Goal: Task Accomplishment & Management: Manage account settings

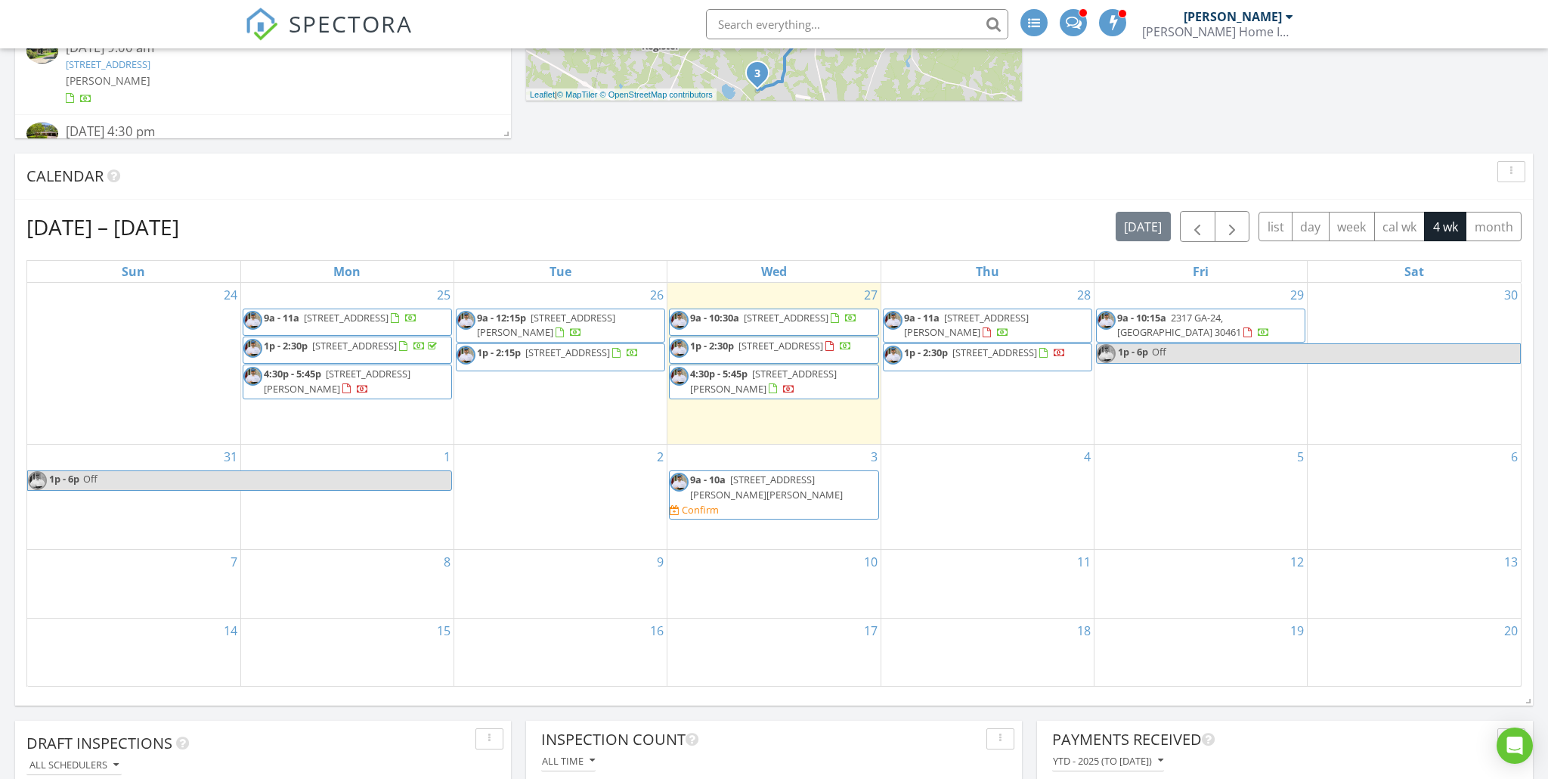
scroll to position [497, 0]
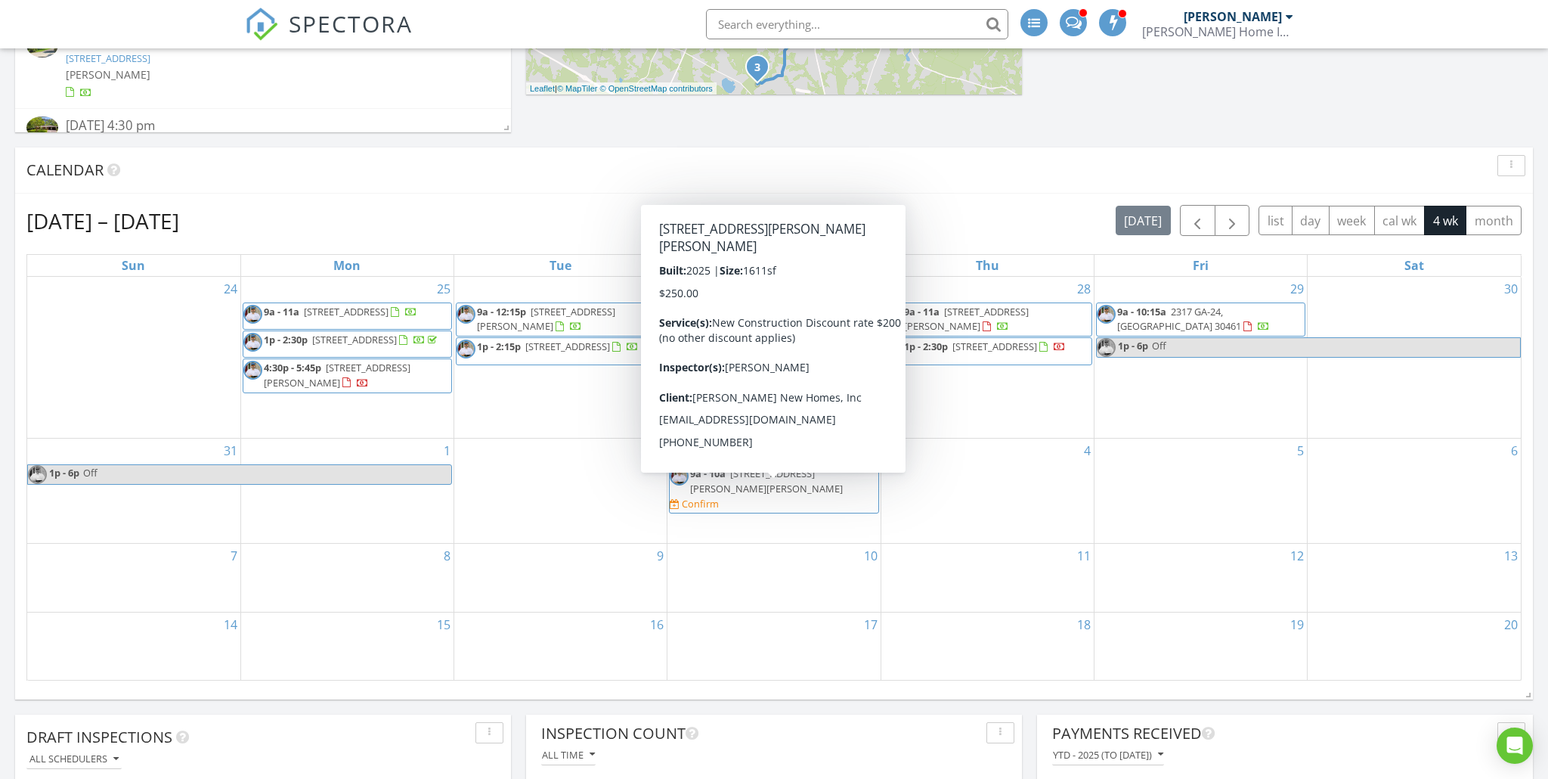
click at [776, 504] on span "9a - 10a 962 McCranie Dr, Metter 30439 Confirm" at bounding box center [774, 488] width 208 height 45
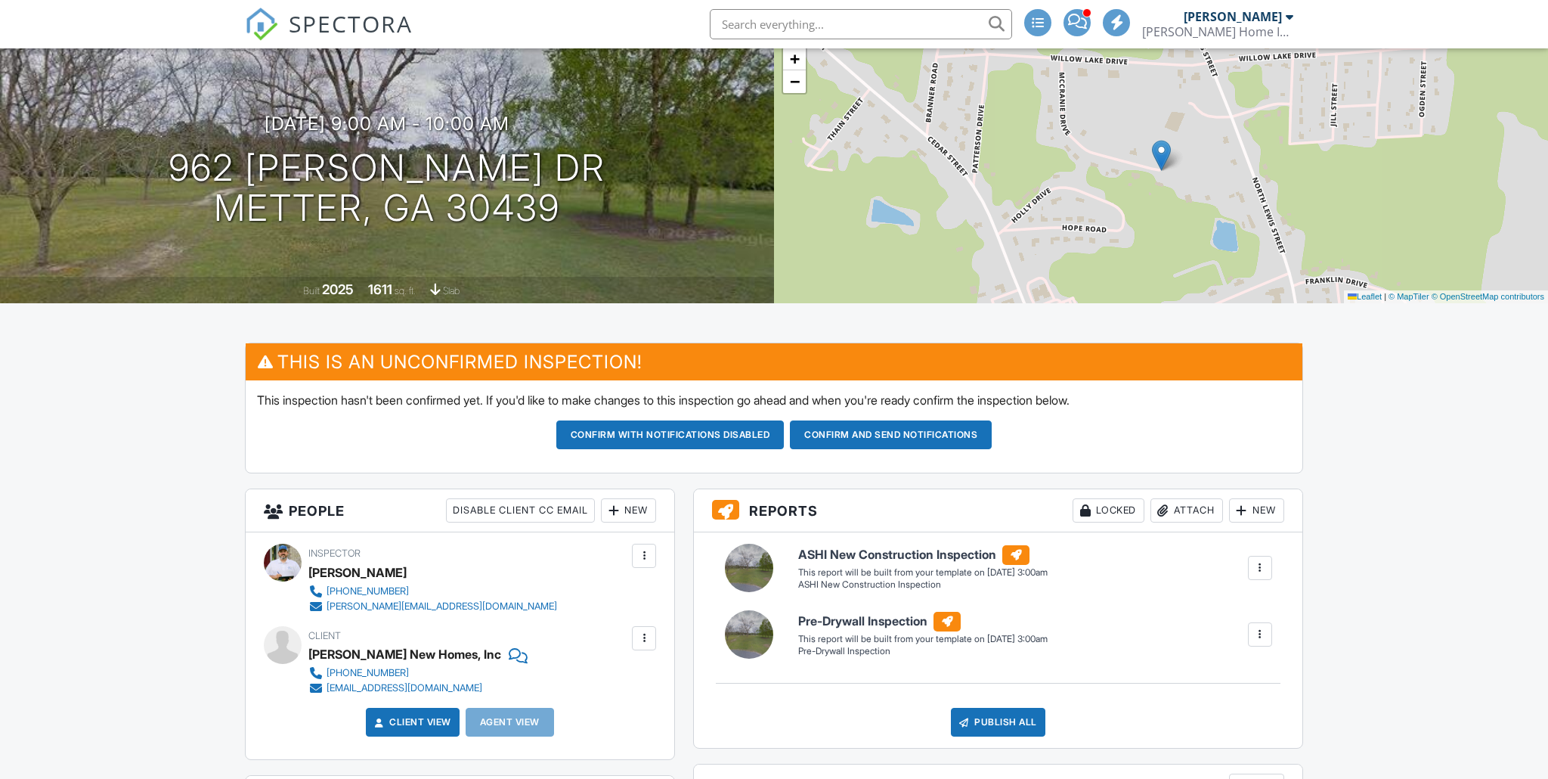
scroll to position [308, 0]
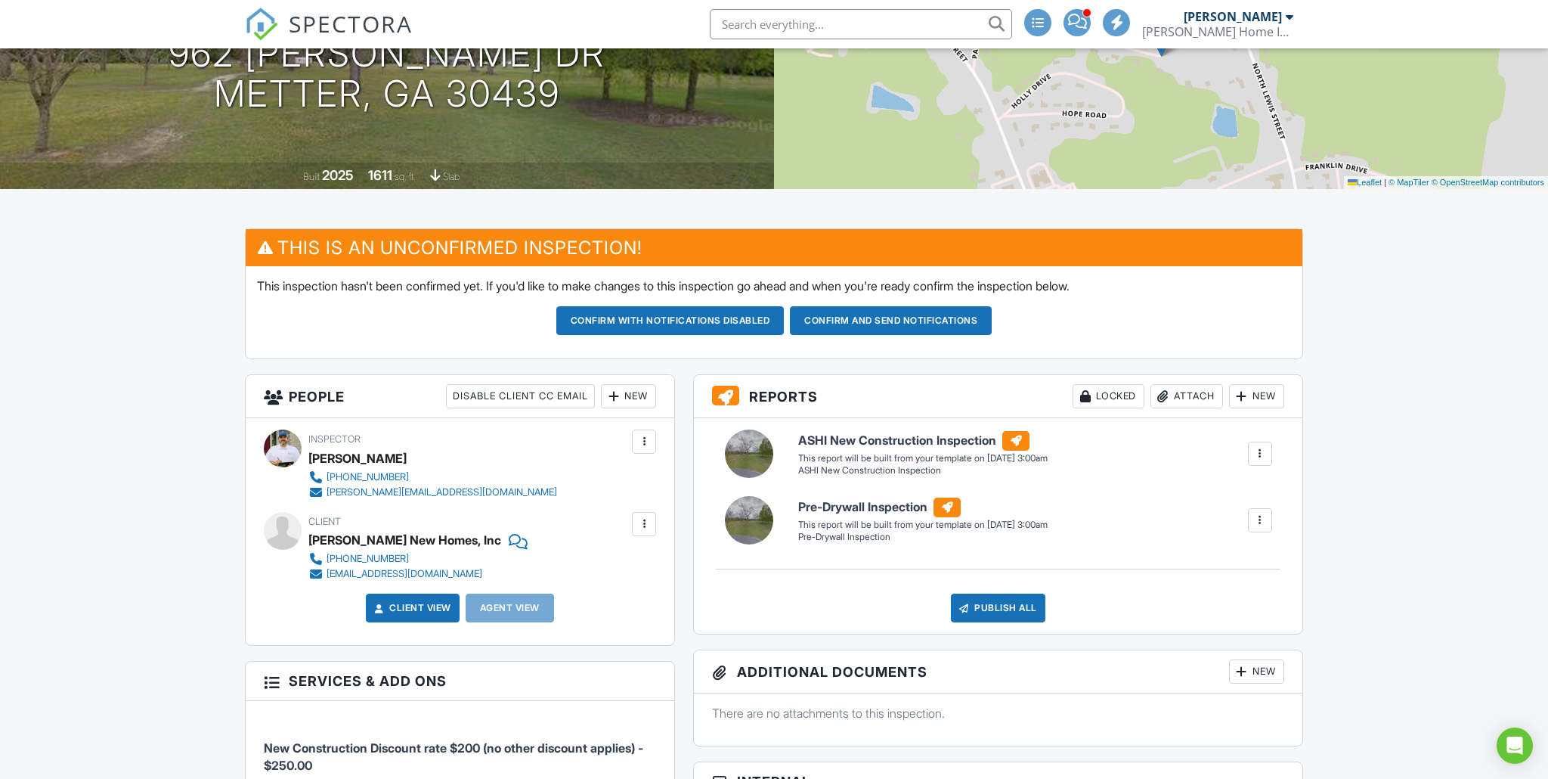
click at [1263, 523] on div at bounding box center [1260, 520] width 15 height 15
click at [1217, 596] on div "Delete" at bounding box center [1233, 601] width 32 height 17
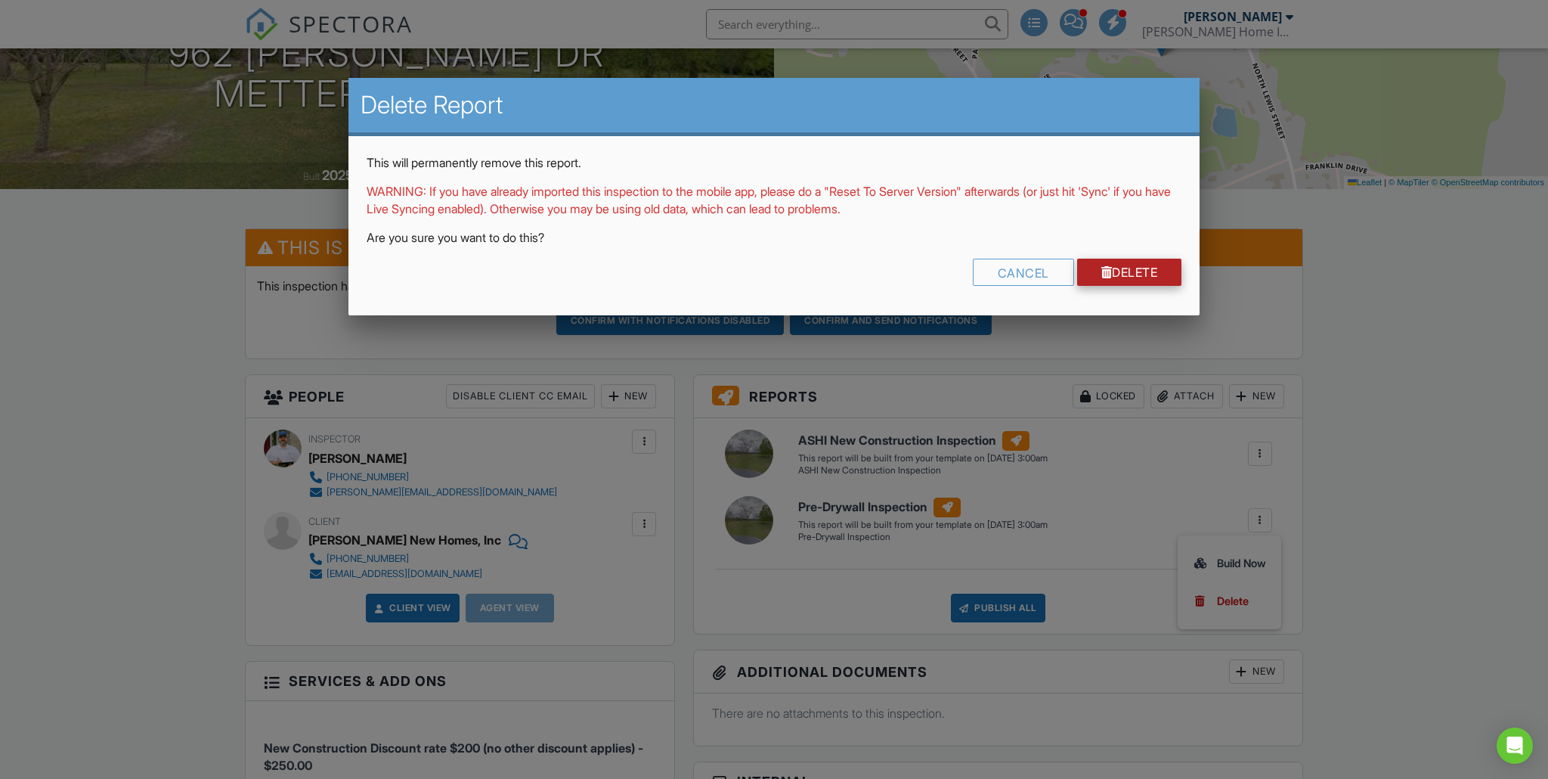
click at [1105, 277] on link "Delete" at bounding box center [1129, 272] width 105 height 27
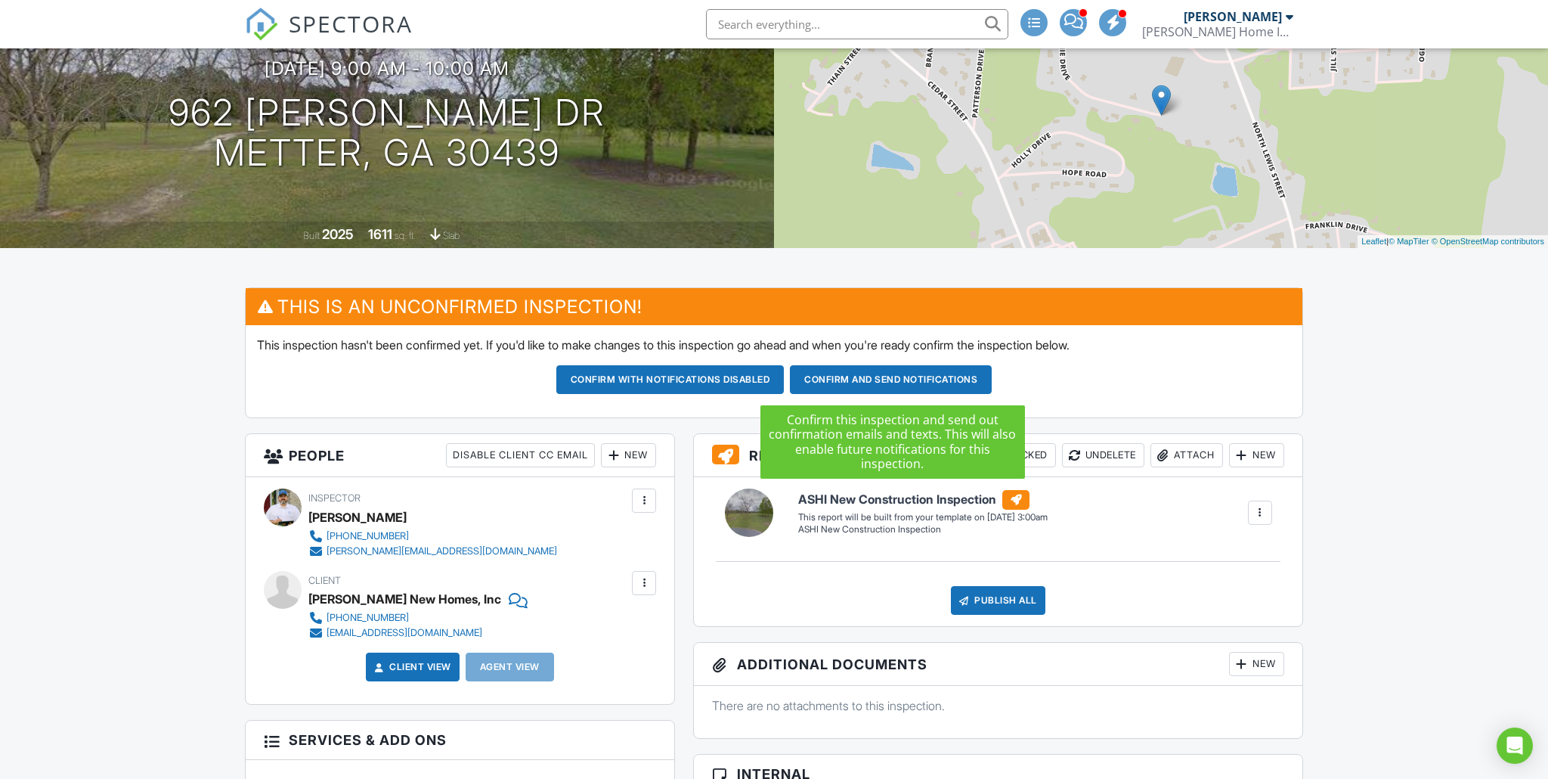
scroll to position [250, 0]
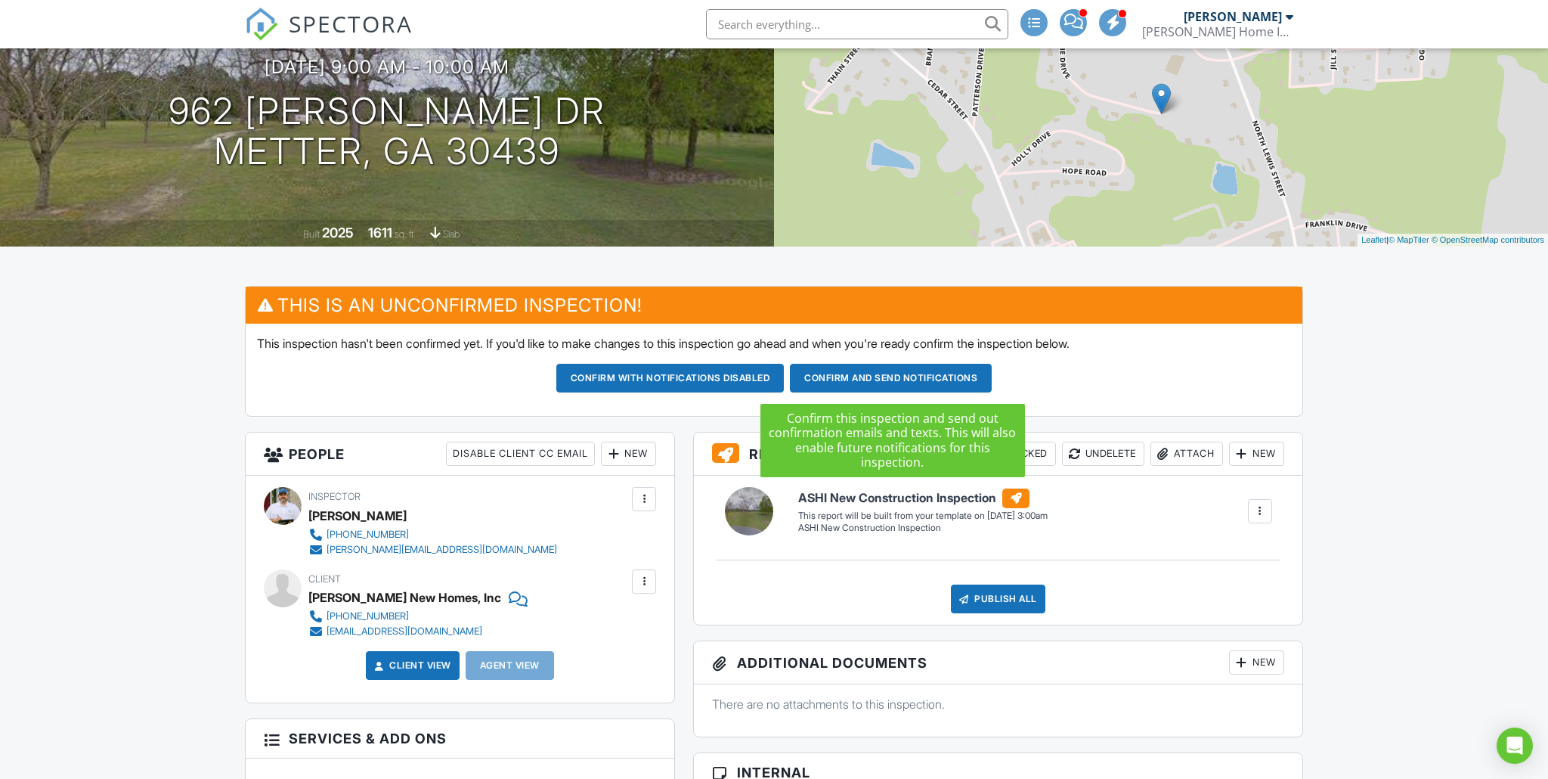
click at [785, 390] on button "Confirm and send notifications" at bounding box center [670, 378] width 228 height 29
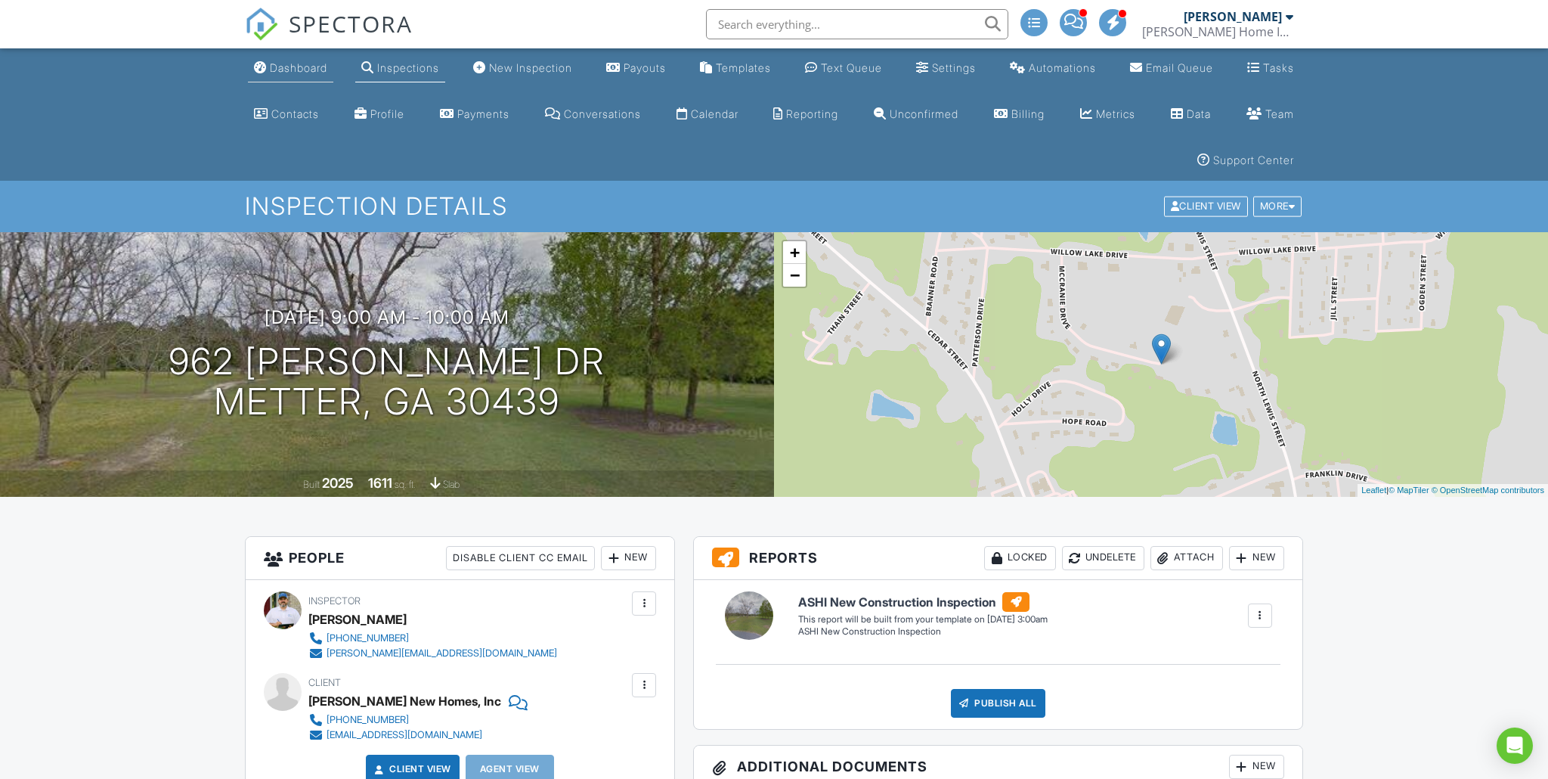
click at [290, 74] on link "Dashboard" at bounding box center [290, 68] width 85 height 28
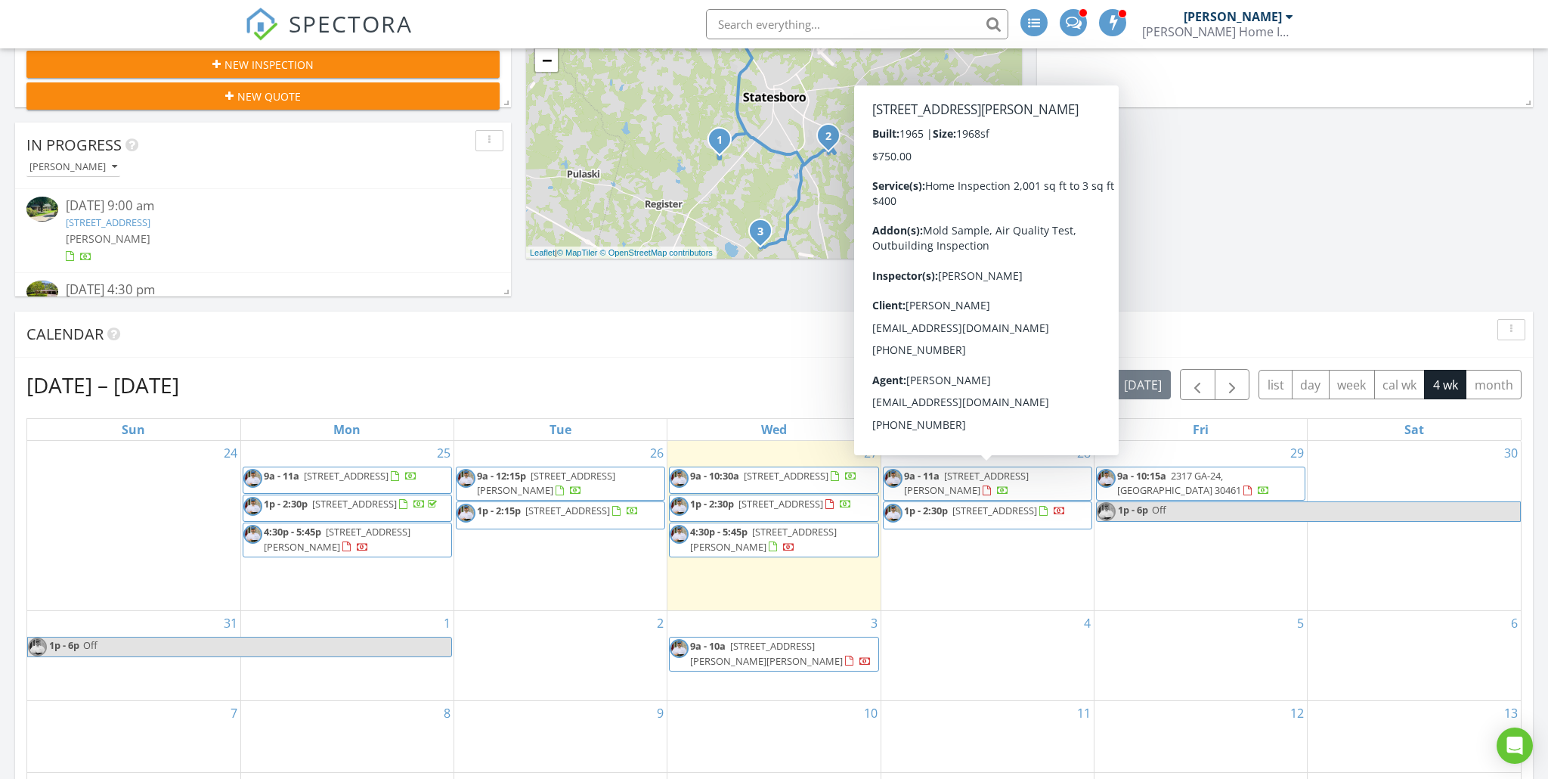
scroll to position [147, 0]
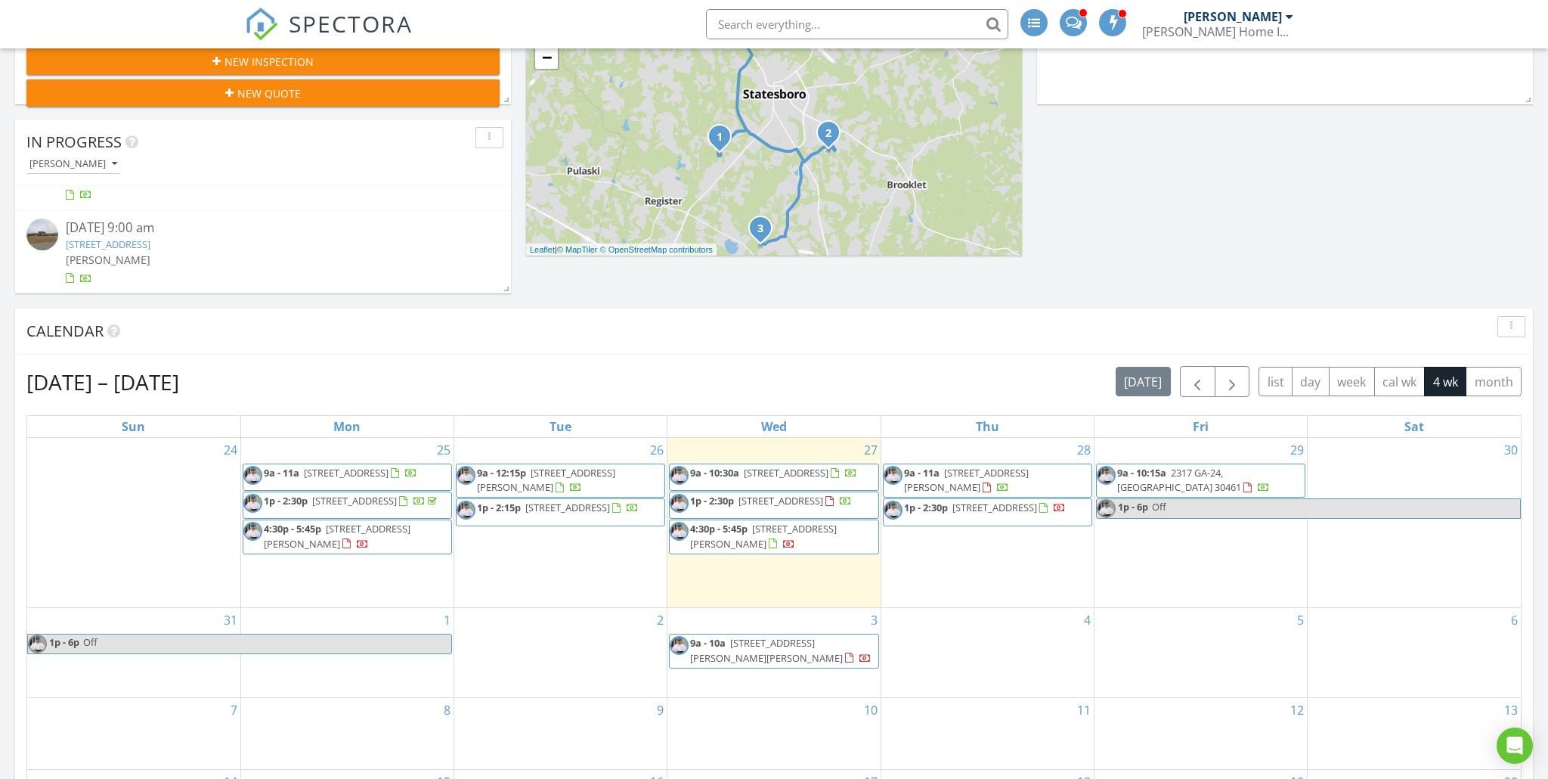
scroll to position [361, 0]
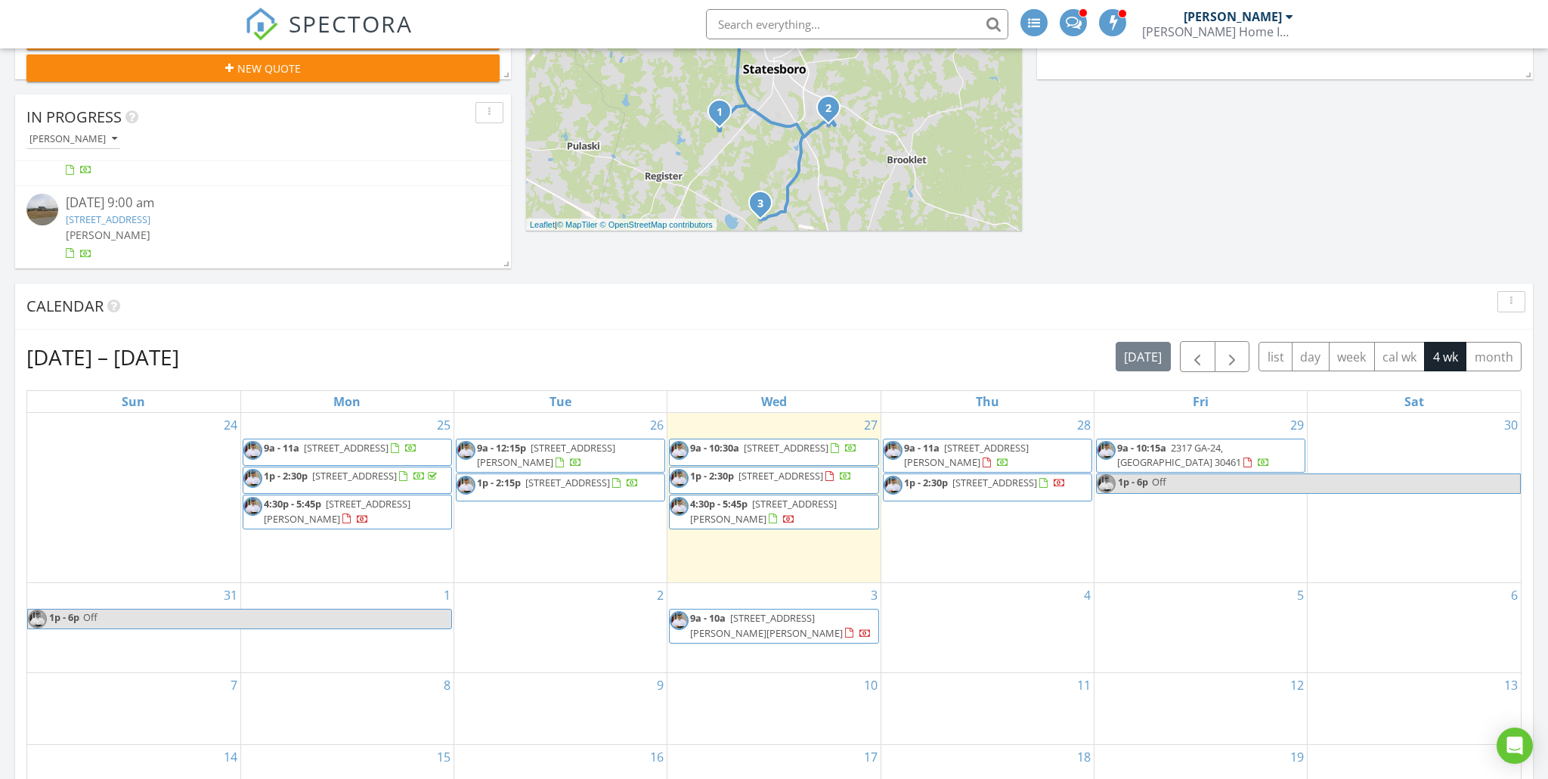
click at [397, 526] on span "4:30p - 5:45p 103 Holly Dr, Statesboro 30458" at bounding box center [347, 511] width 208 height 29
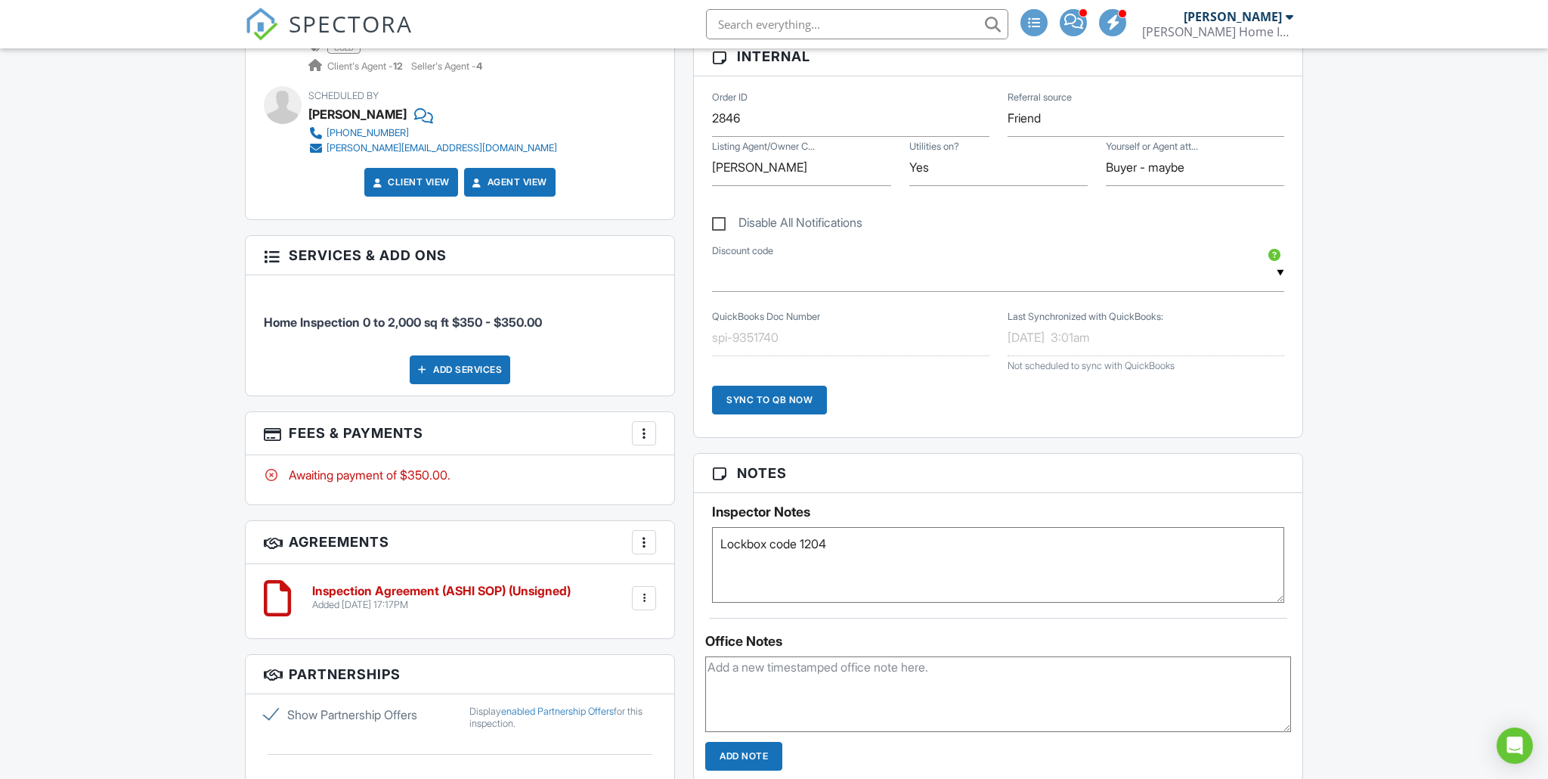
scroll to position [821, 0]
click at [642, 435] on div at bounding box center [644, 431] width 15 height 15
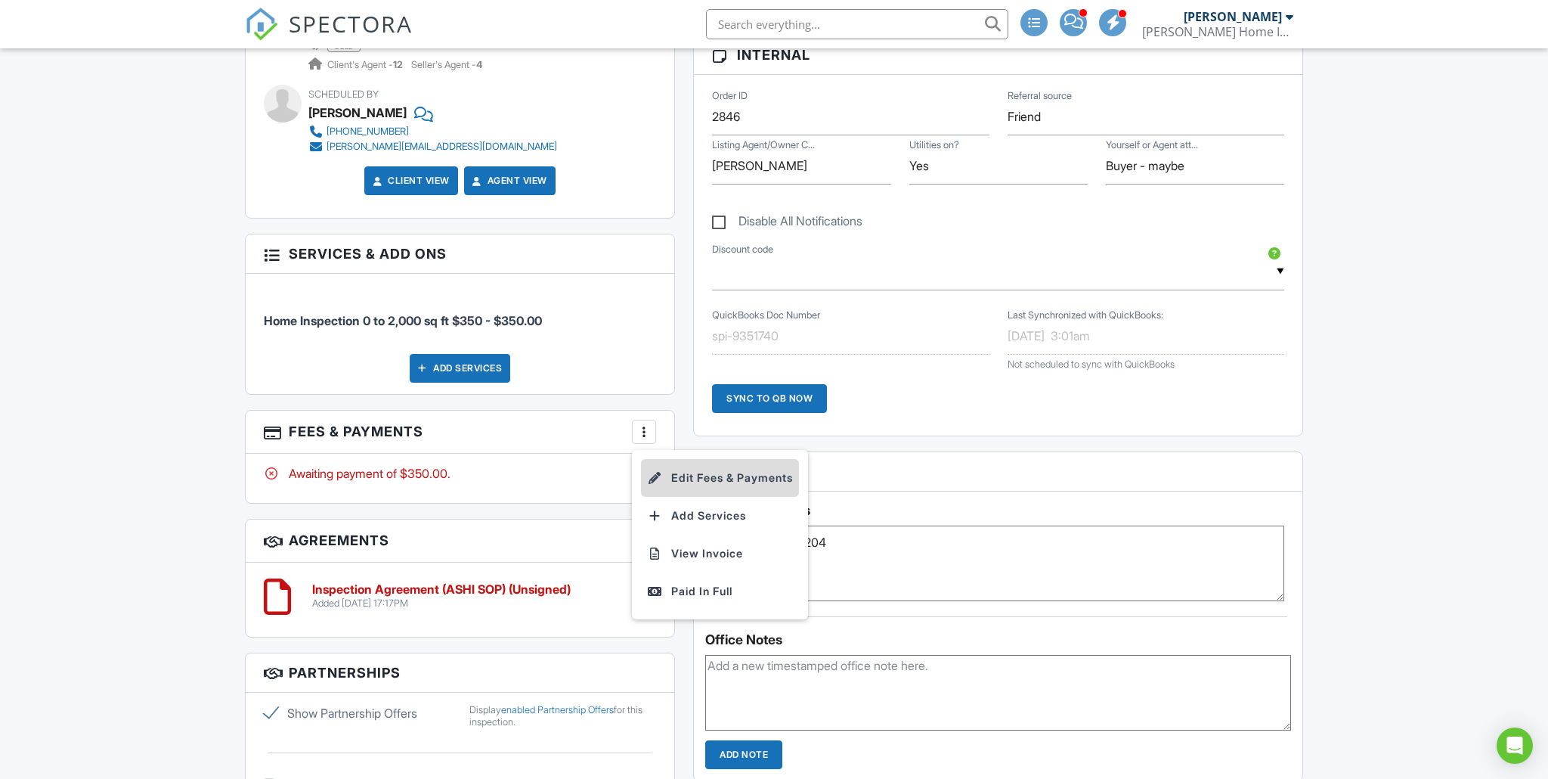
click at [670, 476] on li "Edit Fees & Payments" at bounding box center [720, 478] width 158 height 38
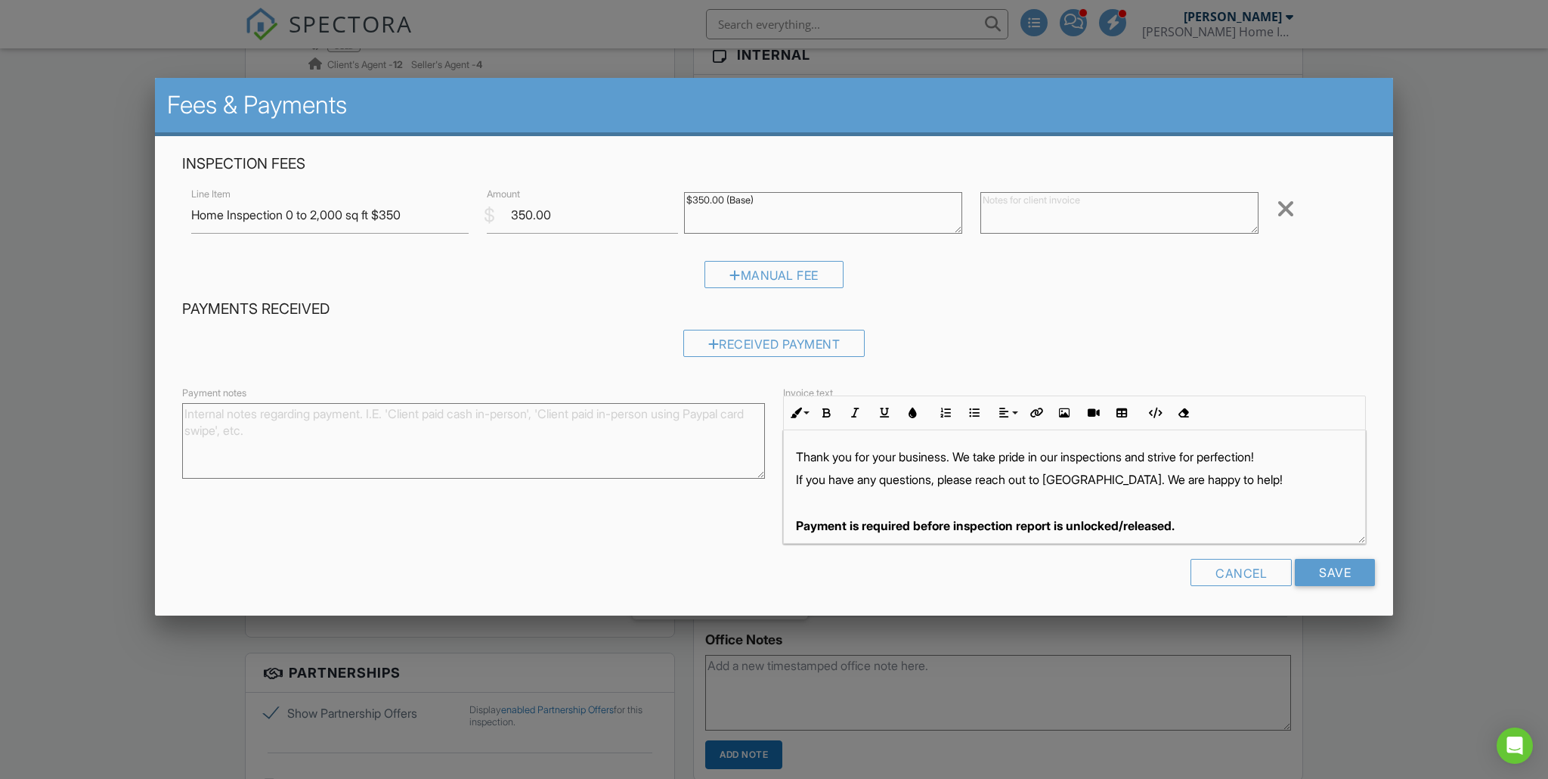
click at [705, 200] on textarea "$350.00 (Base)" at bounding box center [823, 213] width 278 height 42
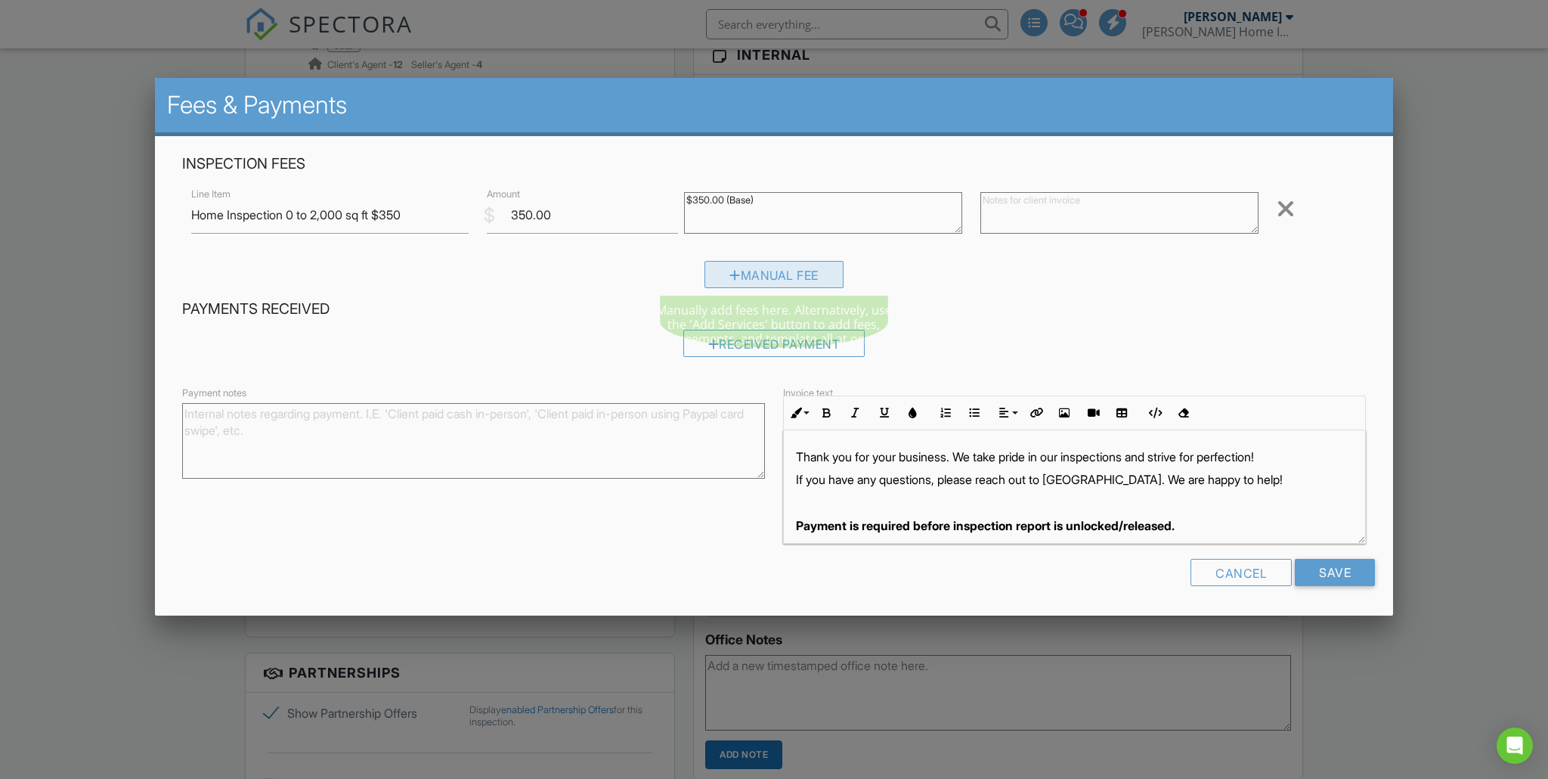
click at [819, 280] on div "Manual Fee" at bounding box center [774, 274] width 139 height 27
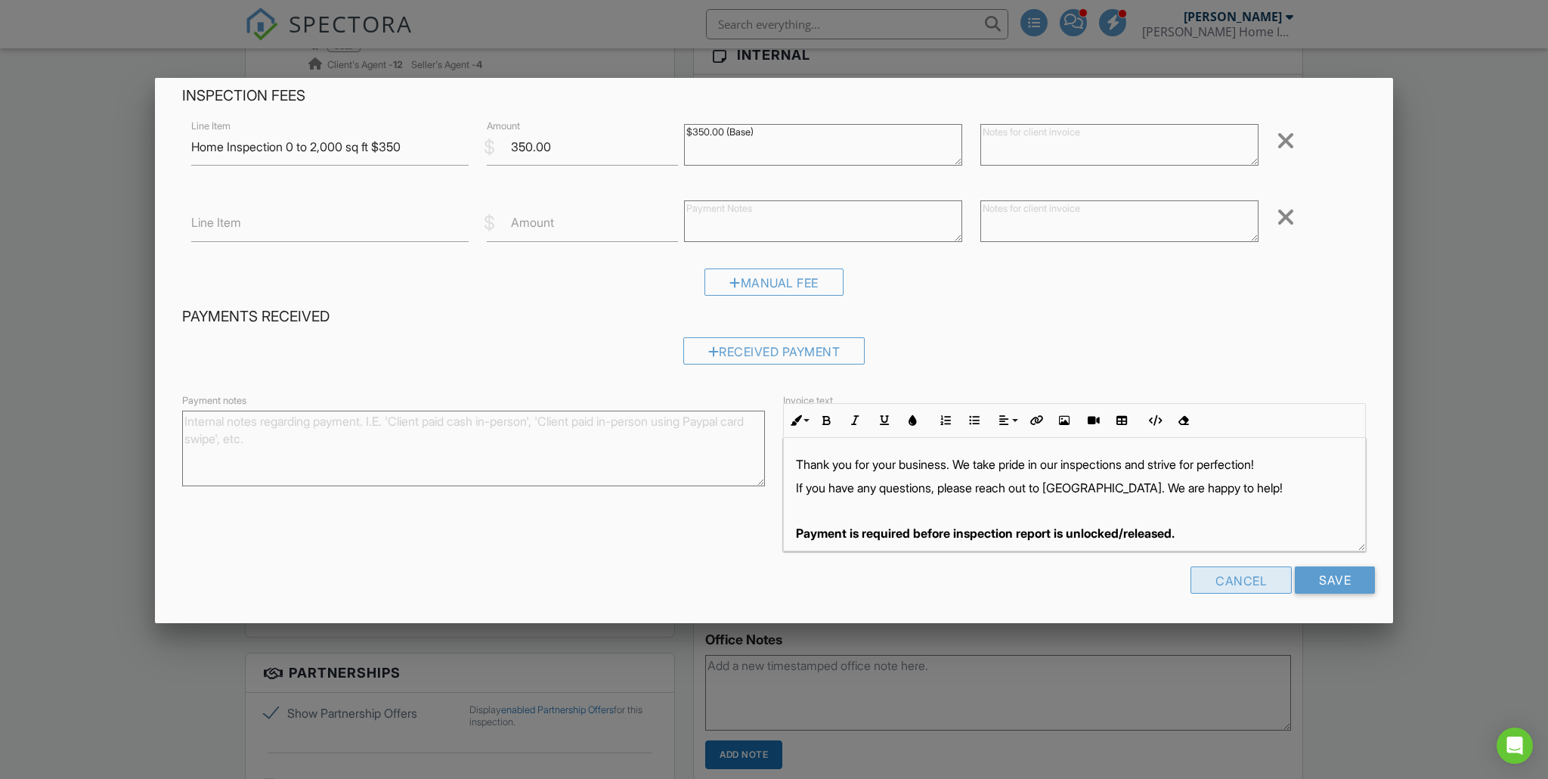
scroll to position [96, 0]
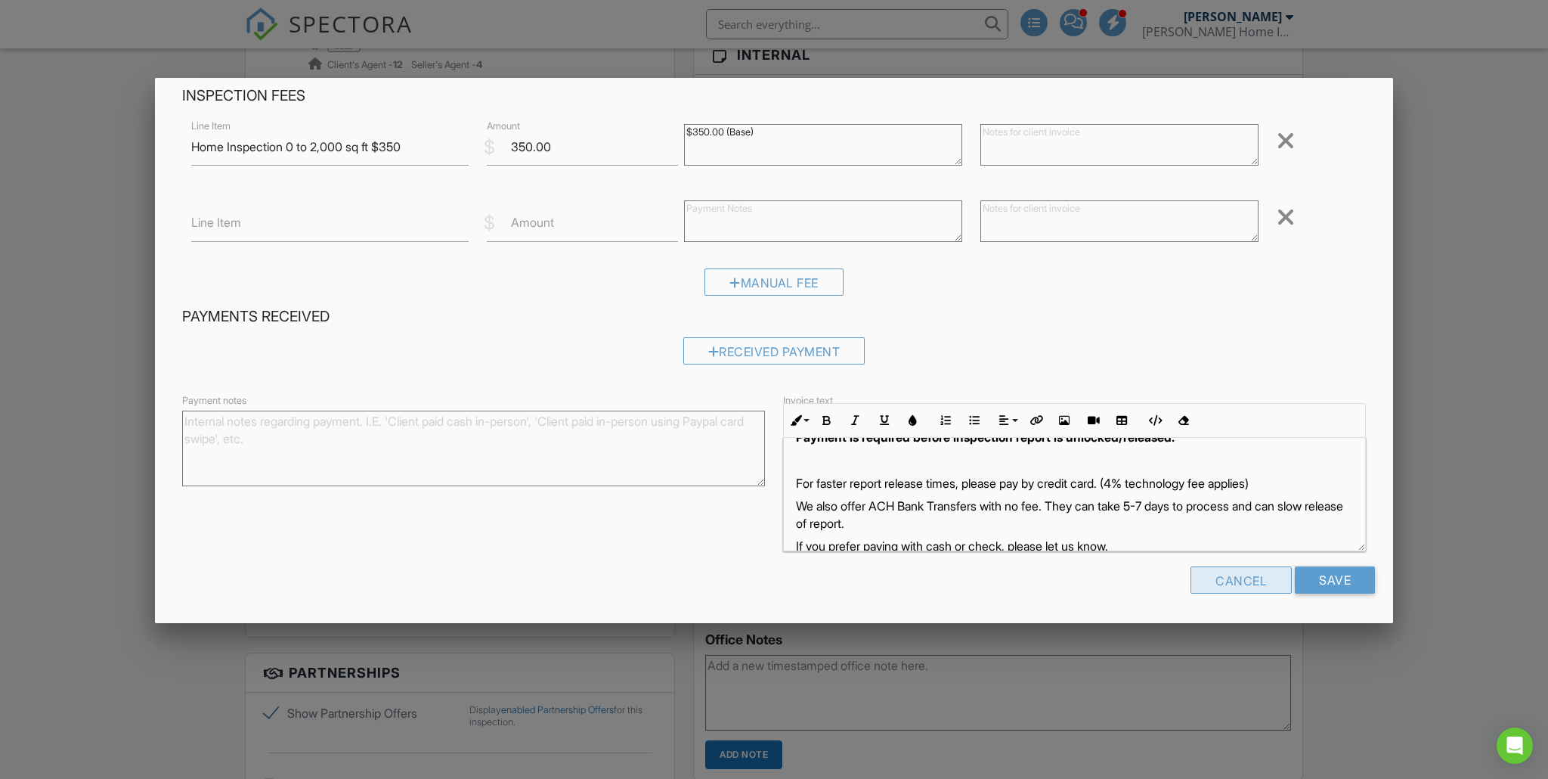
click at [1257, 585] on div "Cancel" at bounding box center [1241, 579] width 101 height 27
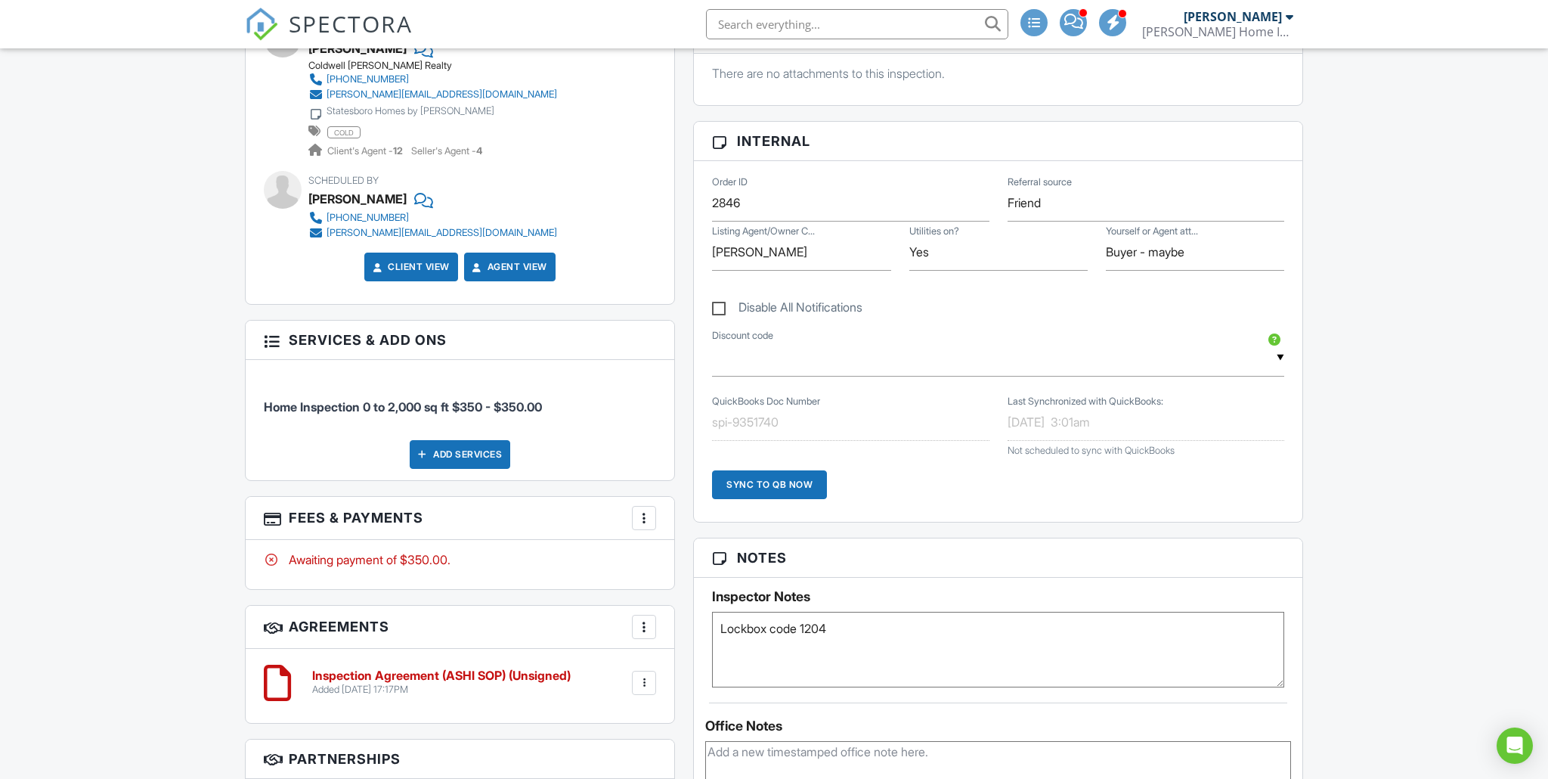
scroll to position [702, 0]
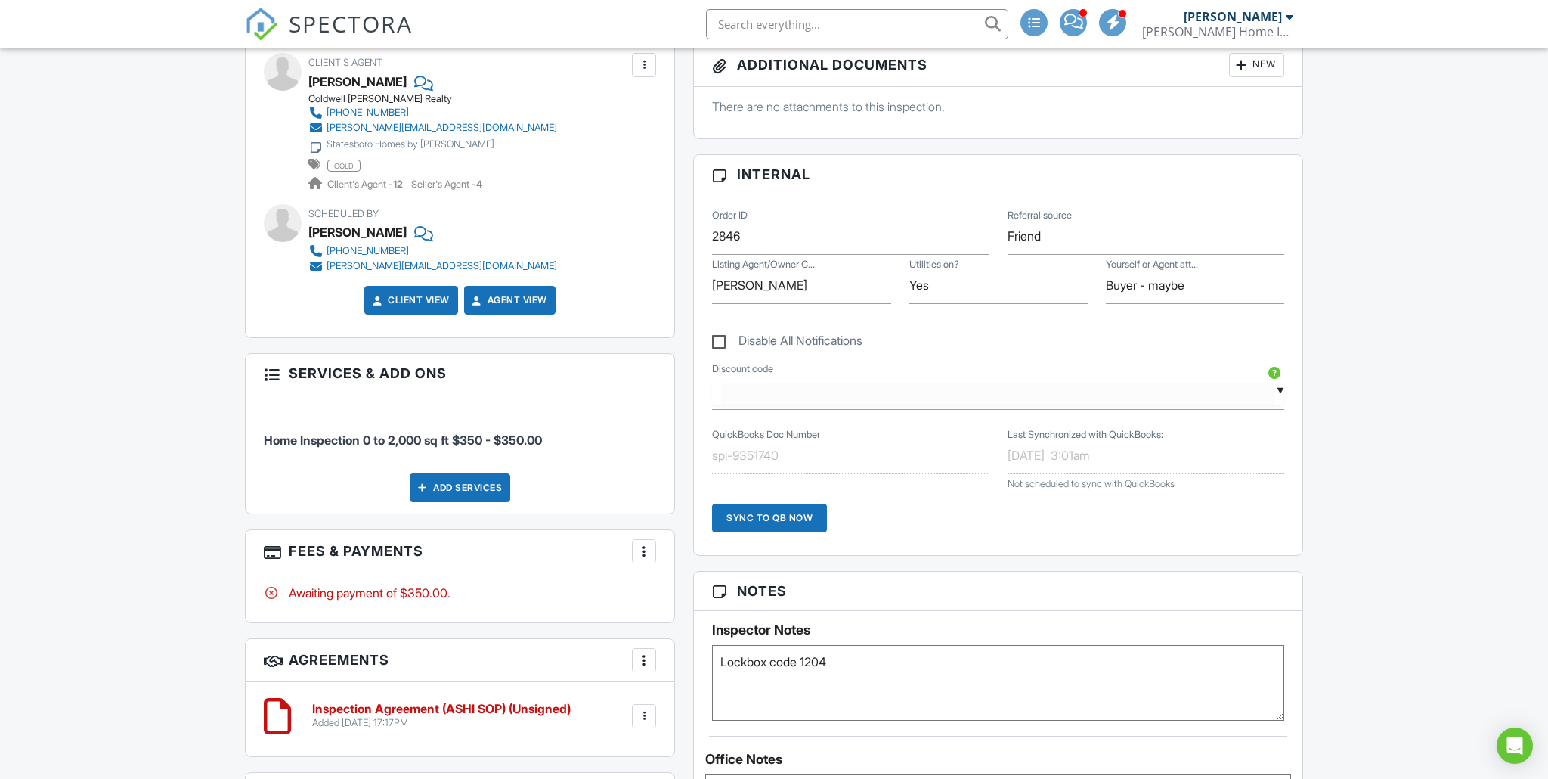
click at [1174, 399] on div "▼ Civil - $50.00 off - Civil Service Discount (Military, first responder, nurse…" at bounding box center [998, 391] width 572 height 37
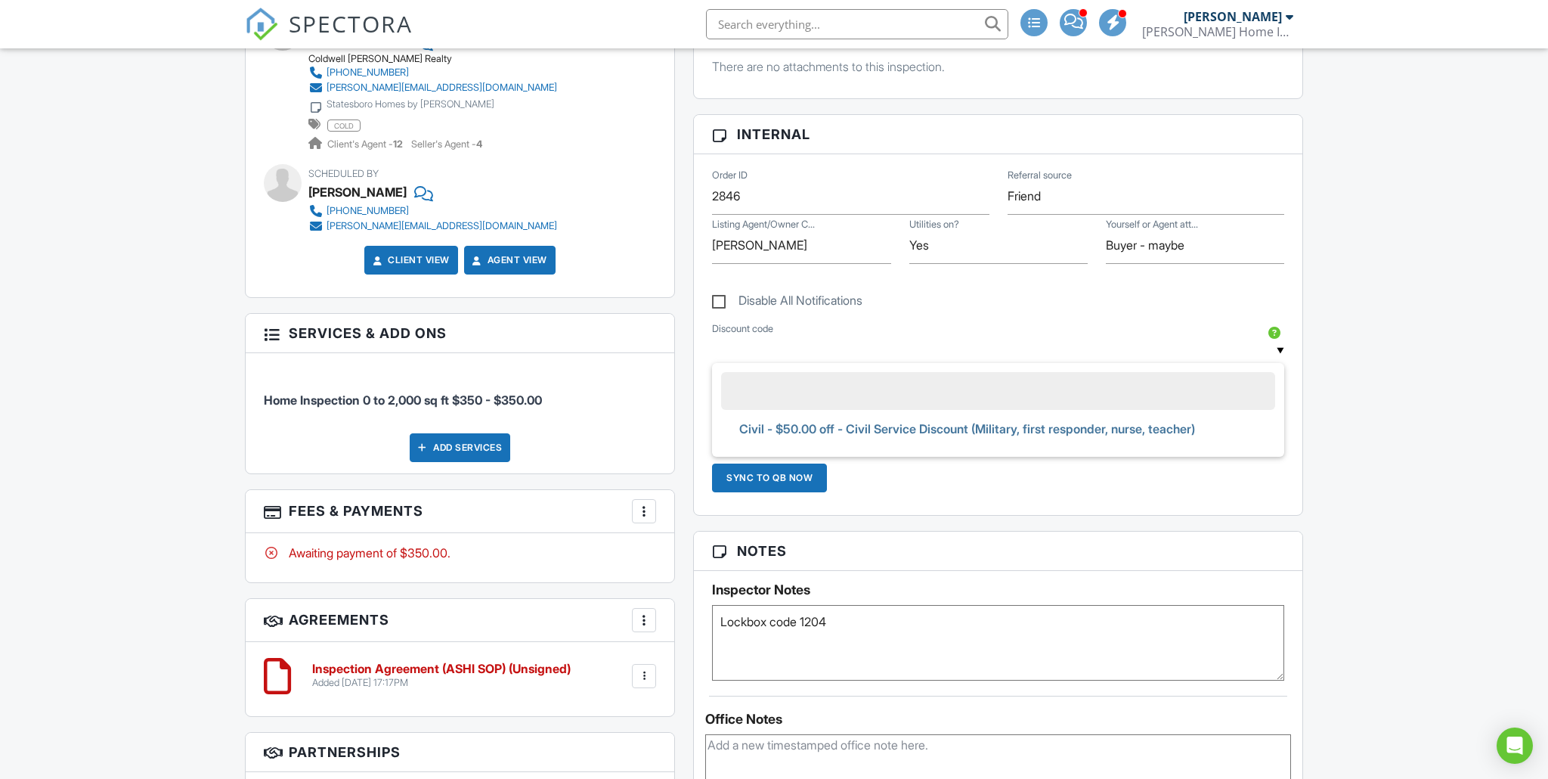
scroll to position [779, 0]
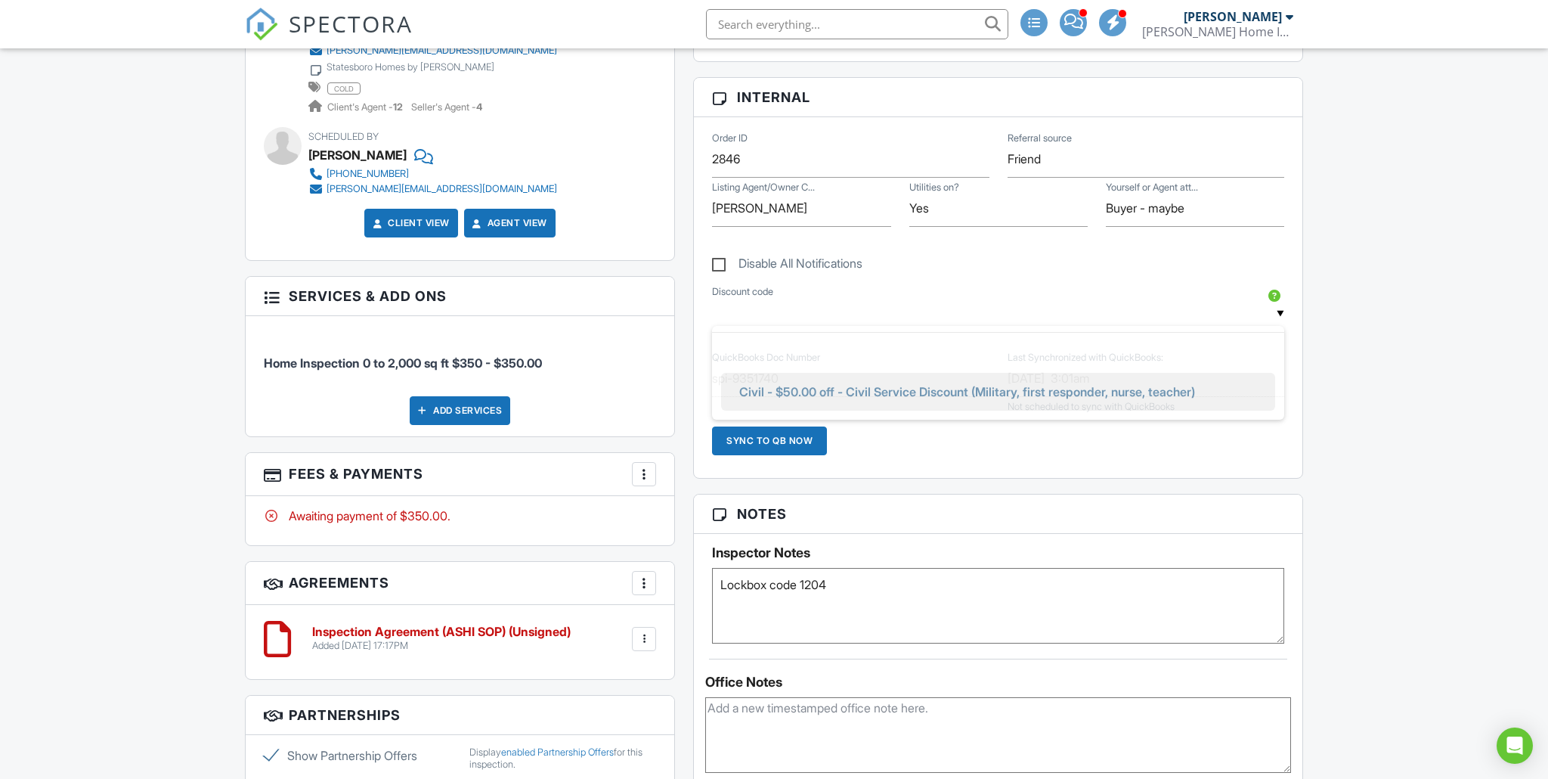
click at [955, 393] on span "Civil - $50.00 off - Civil Service Discount (Military, first responder, nurse, …" at bounding box center [967, 392] width 480 height 38
type input "Civil - $50.00 off - Civil Service Discount (Military, first responder, nurse, …"
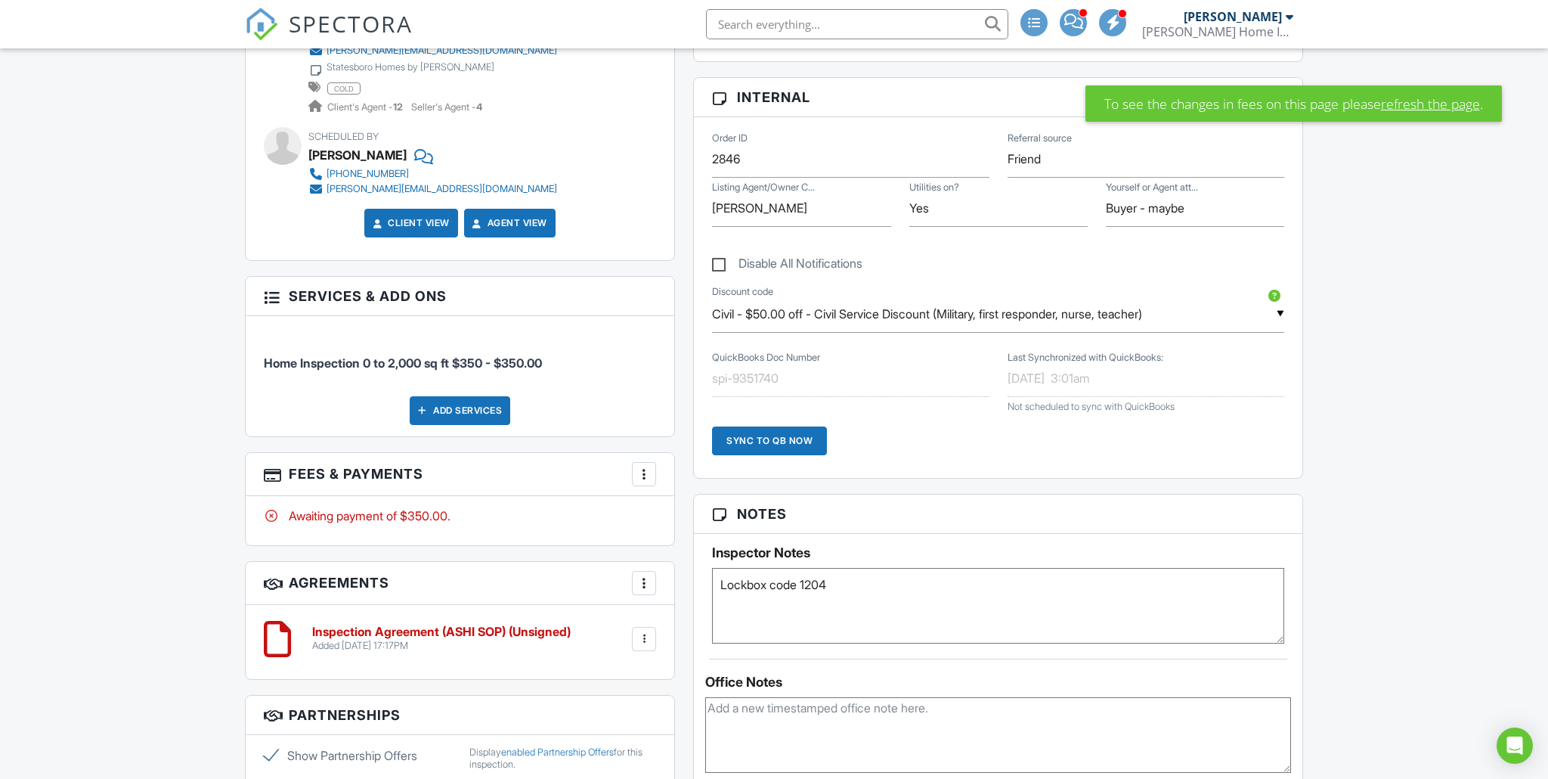
click at [1434, 104] on link "refresh the page" at bounding box center [1430, 104] width 99 height 20
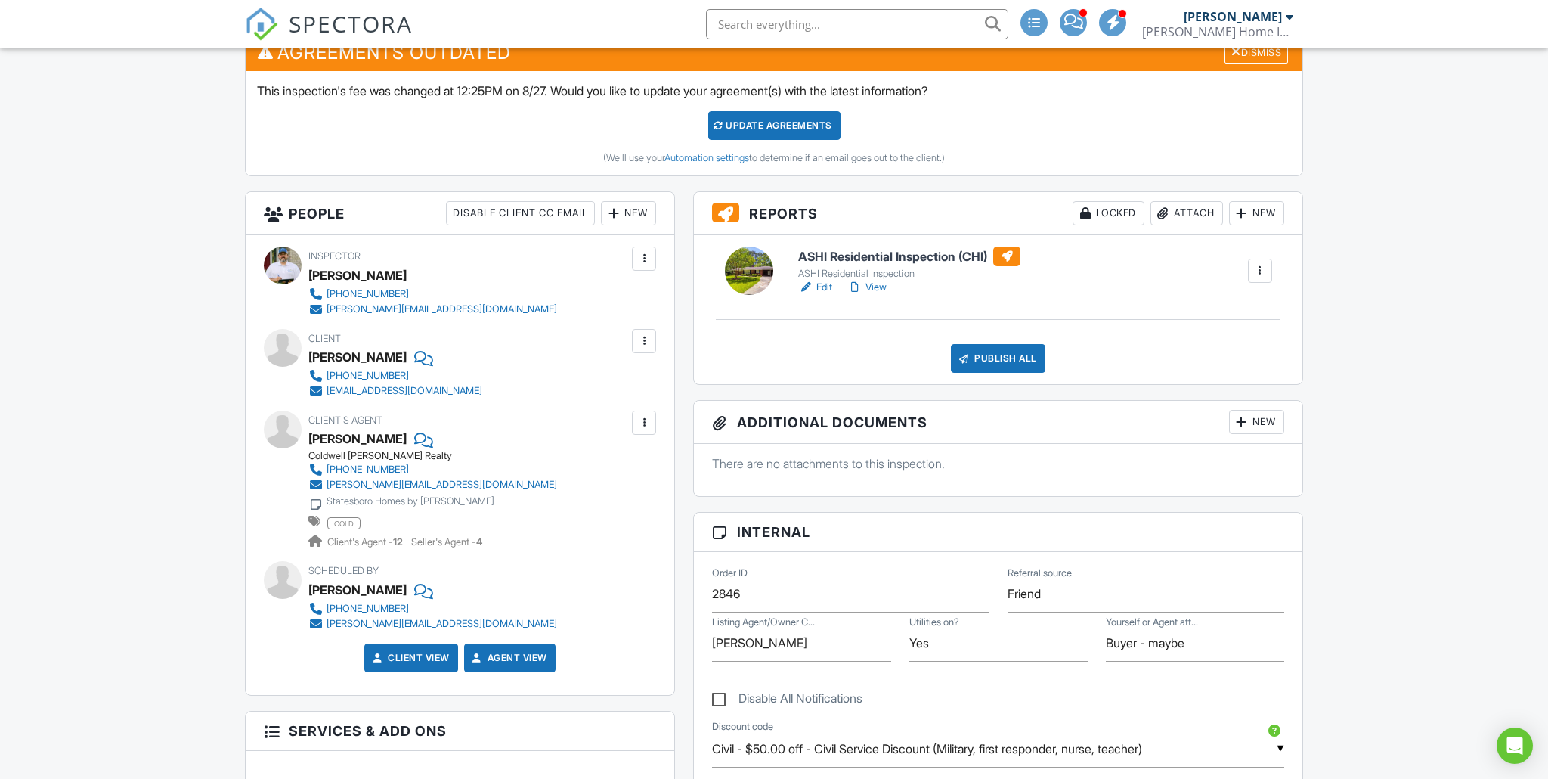
click at [736, 126] on div "Update Agreements" at bounding box center [774, 125] width 132 height 29
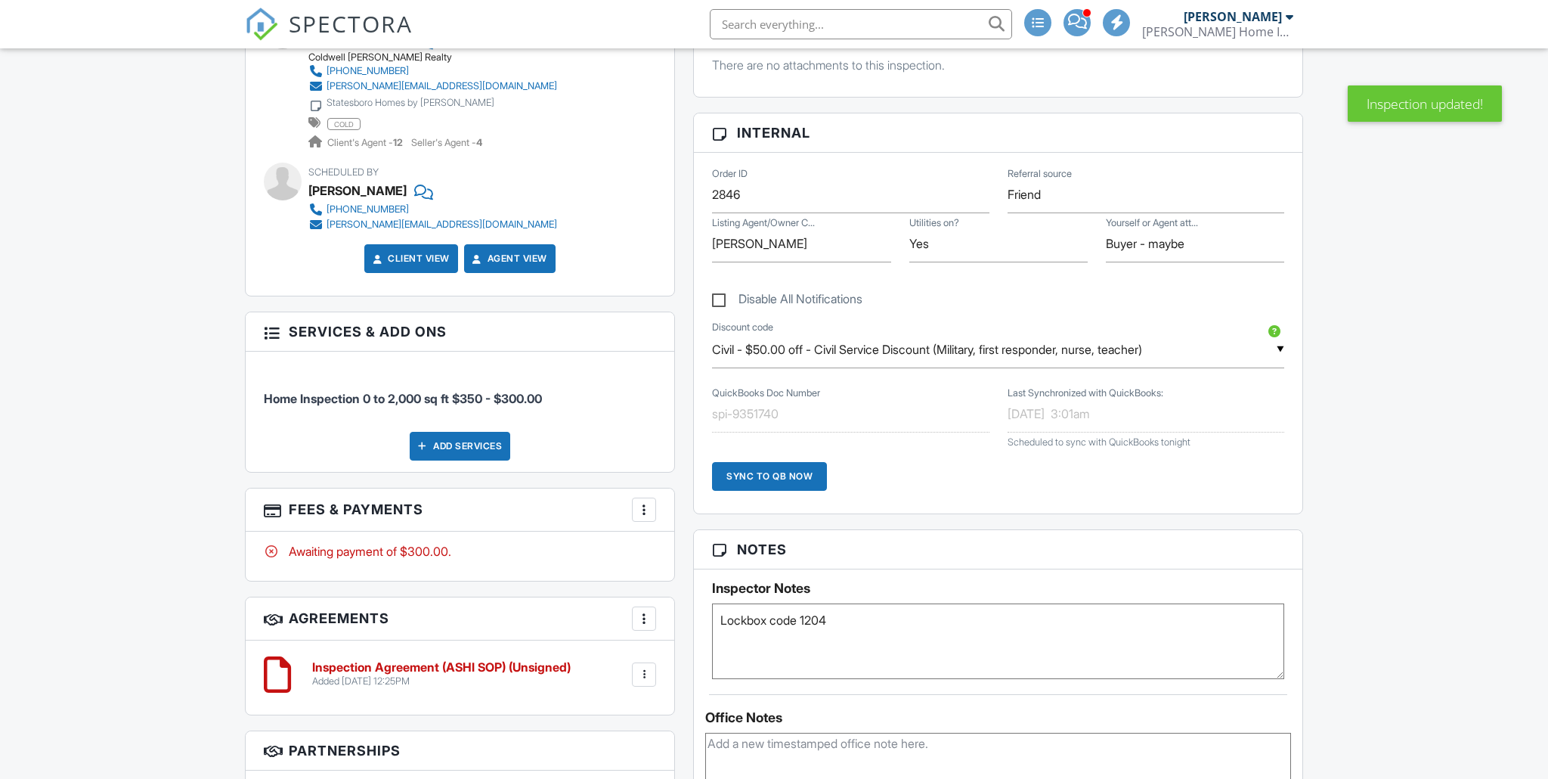
scroll to position [771, 0]
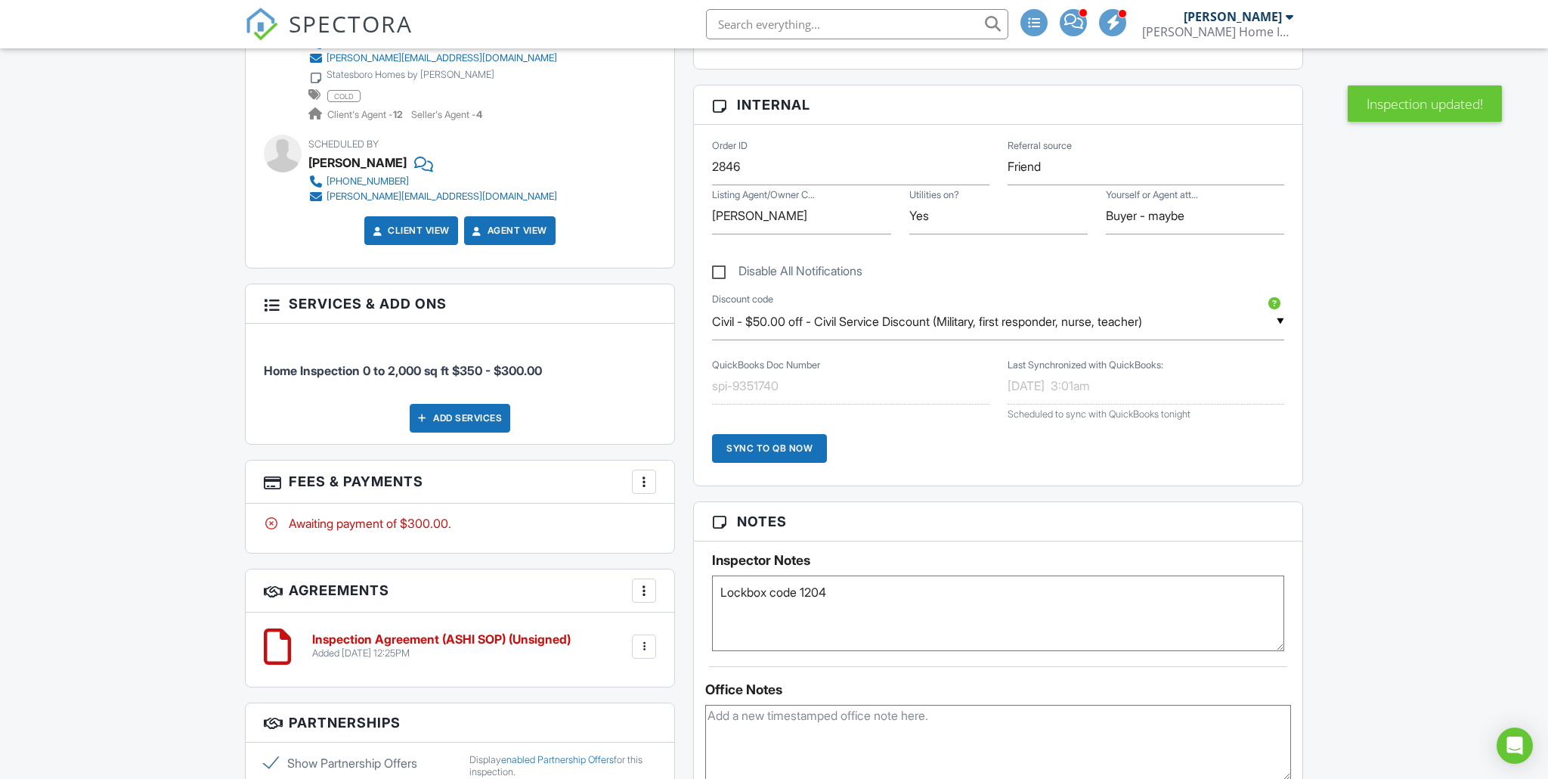
click at [646, 483] on div at bounding box center [644, 481] width 15 height 15
click at [721, 528] on li "Edit Fees & Payments" at bounding box center [720, 528] width 158 height 38
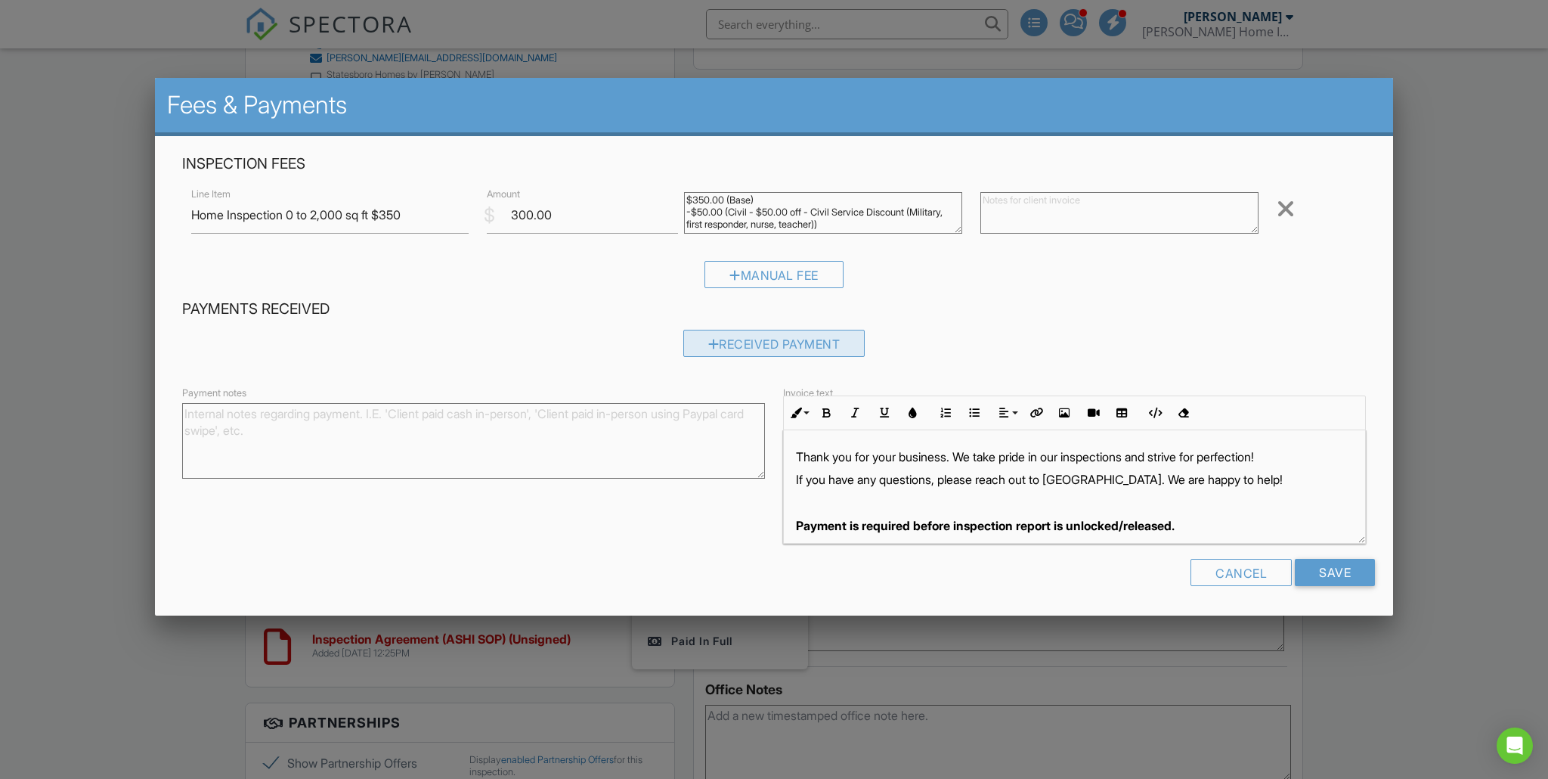
click at [742, 349] on div "Received Payment" at bounding box center [774, 343] width 182 height 27
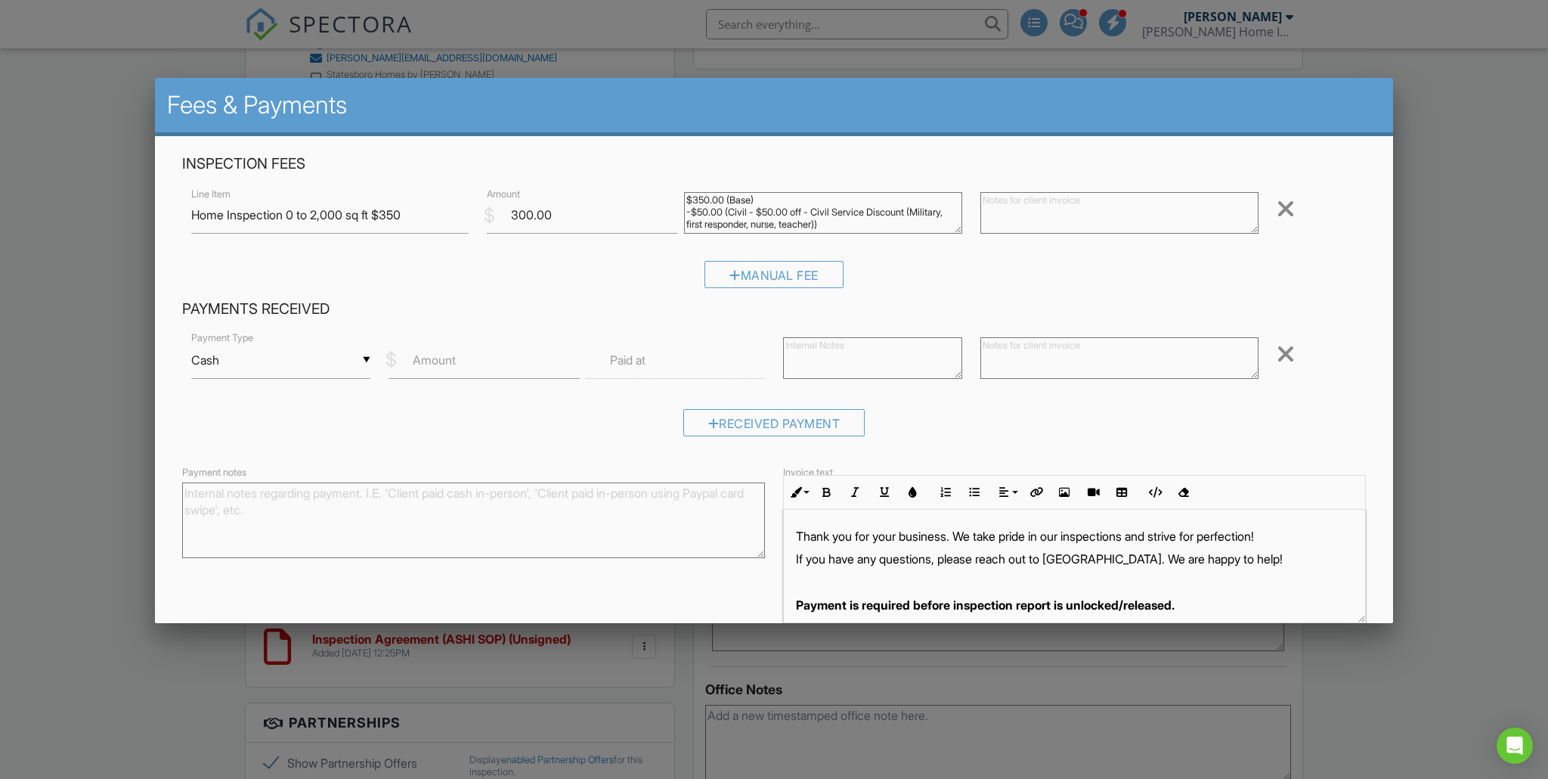
click at [316, 362] on div "▼ Cash Cash Check On-Site Card Other Cash Check On-Site Card Other" at bounding box center [280, 360] width 179 height 37
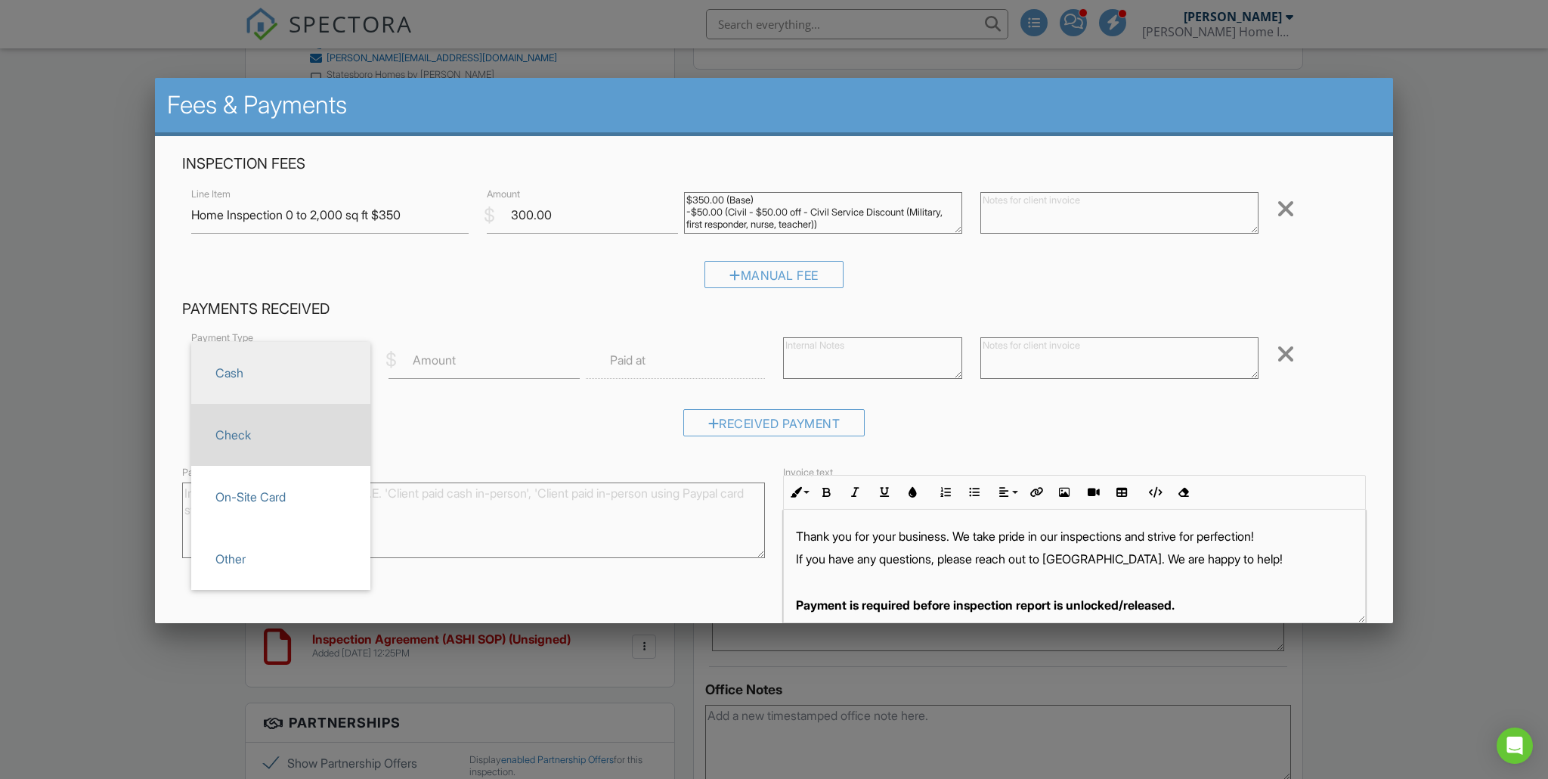
scroll to position [4, 0]
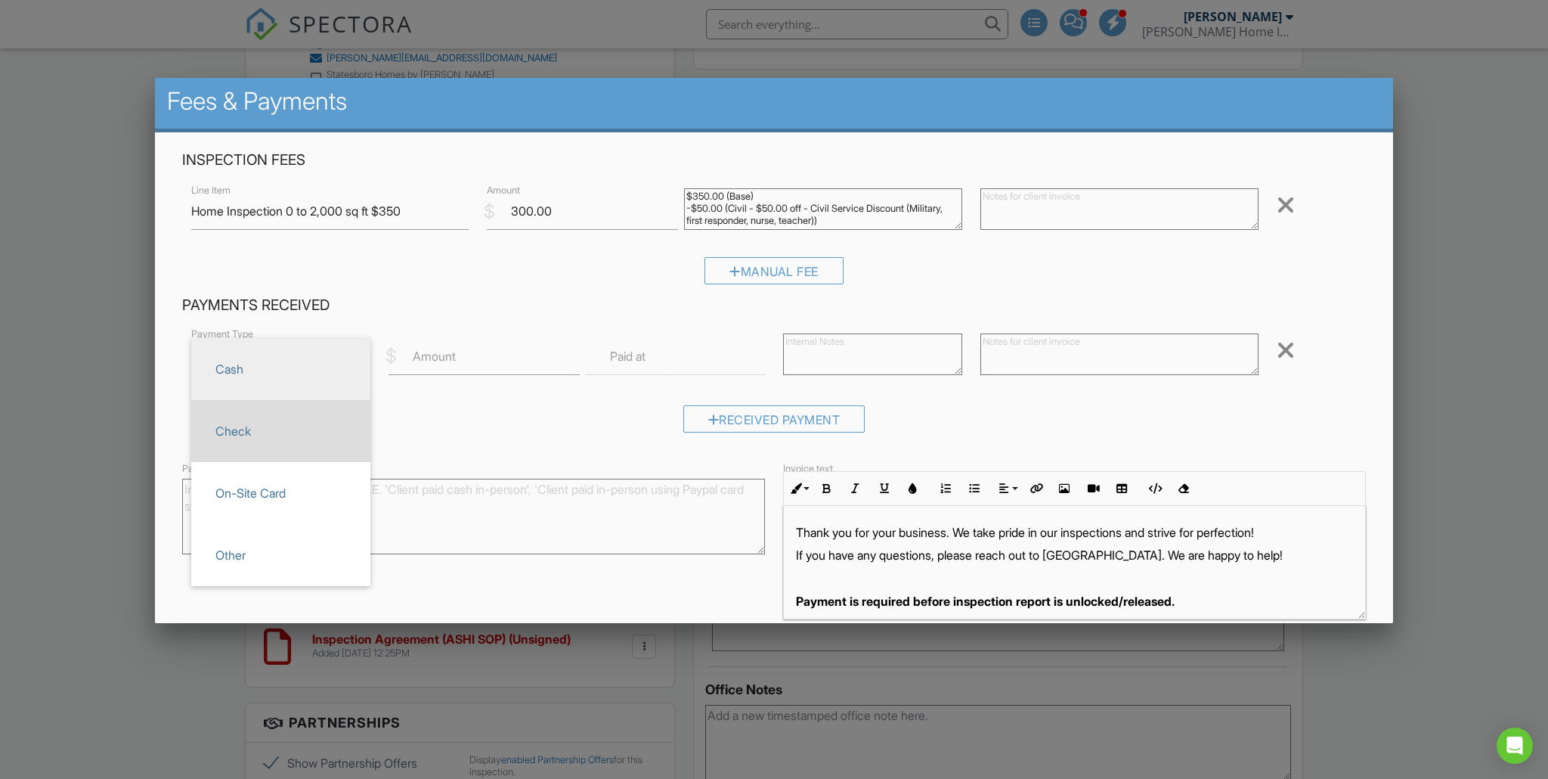
click at [315, 432] on span "Check" at bounding box center [280, 431] width 155 height 38
type input "Check"
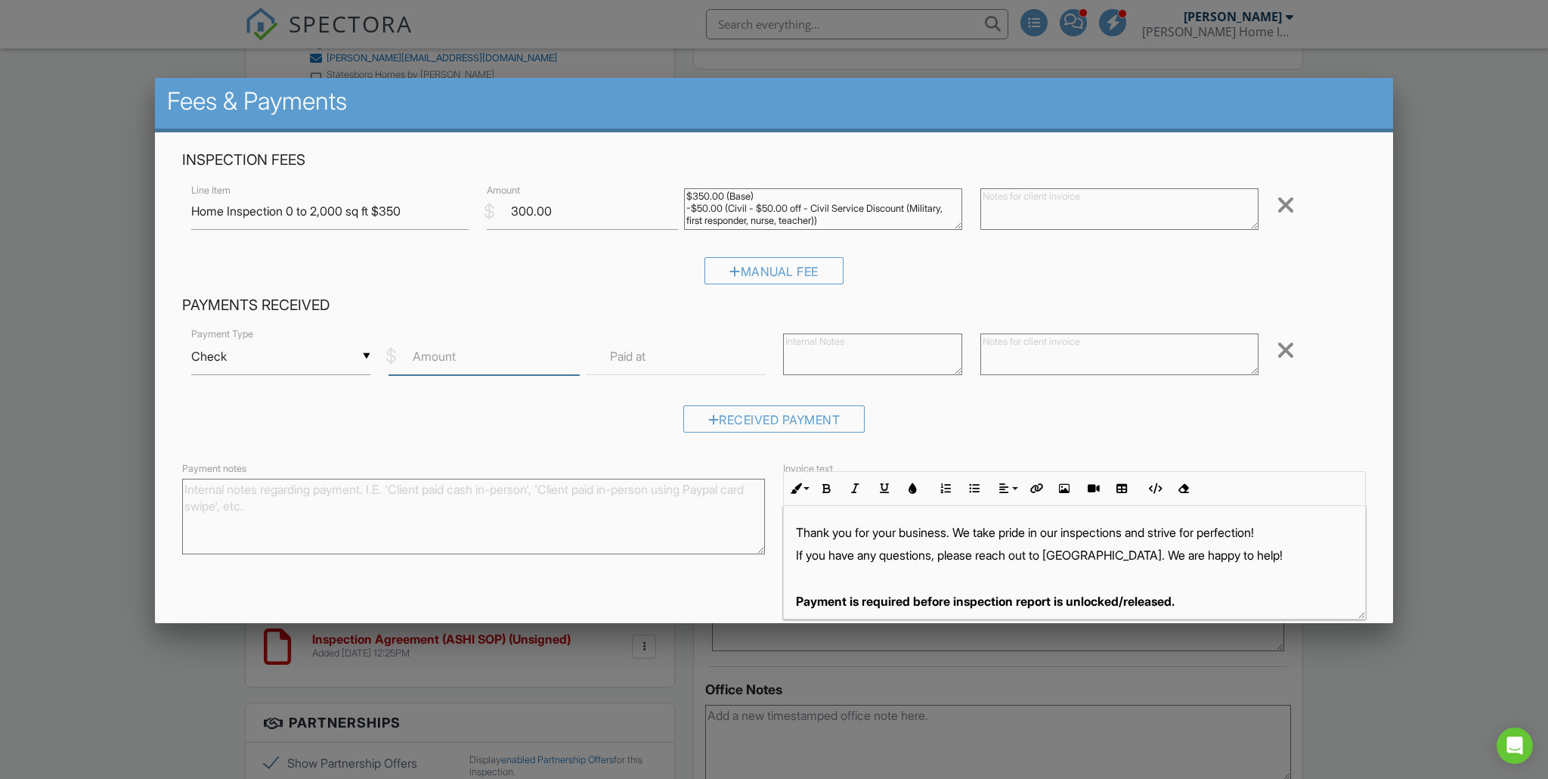
click at [513, 354] on input "Amount" at bounding box center [484, 356] width 191 height 37
type input "300.00"
click at [693, 359] on input "text" at bounding box center [675, 356] width 179 height 37
type input "08/25/2025 12:00 PM"
click at [1013, 355] on textarea at bounding box center [1120, 354] width 278 height 42
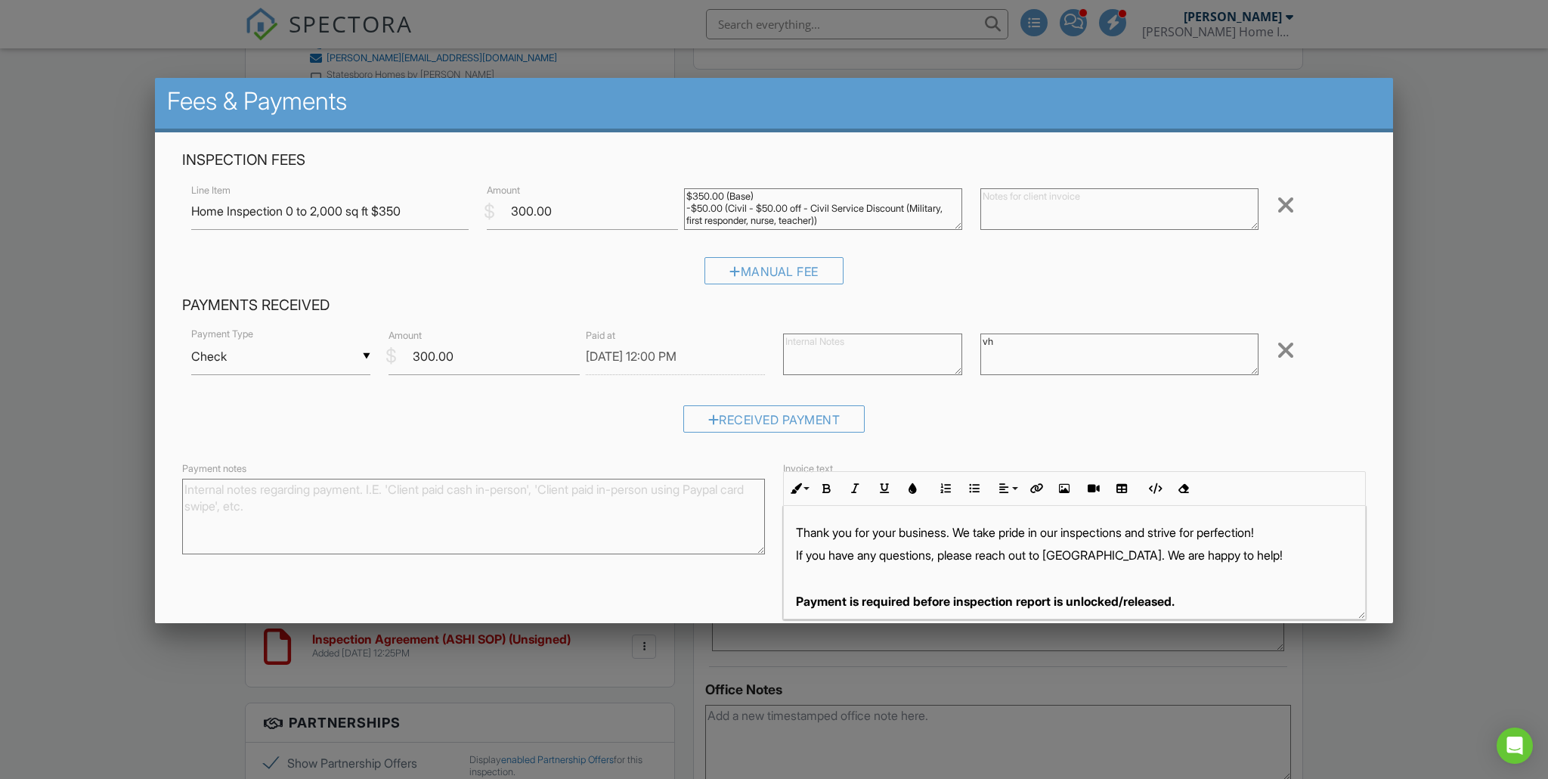
type textarea "v"
drag, startPoint x: 1059, startPoint y: 341, endPoint x: 981, endPoint y: 342, distance: 78.6
click at [982, 342] on textarea "check #1004" at bounding box center [1120, 354] width 278 height 42
type textarea "check #1004"
click at [487, 495] on textarea "Payment notes" at bounding box center [473, 517] width 583 height 76
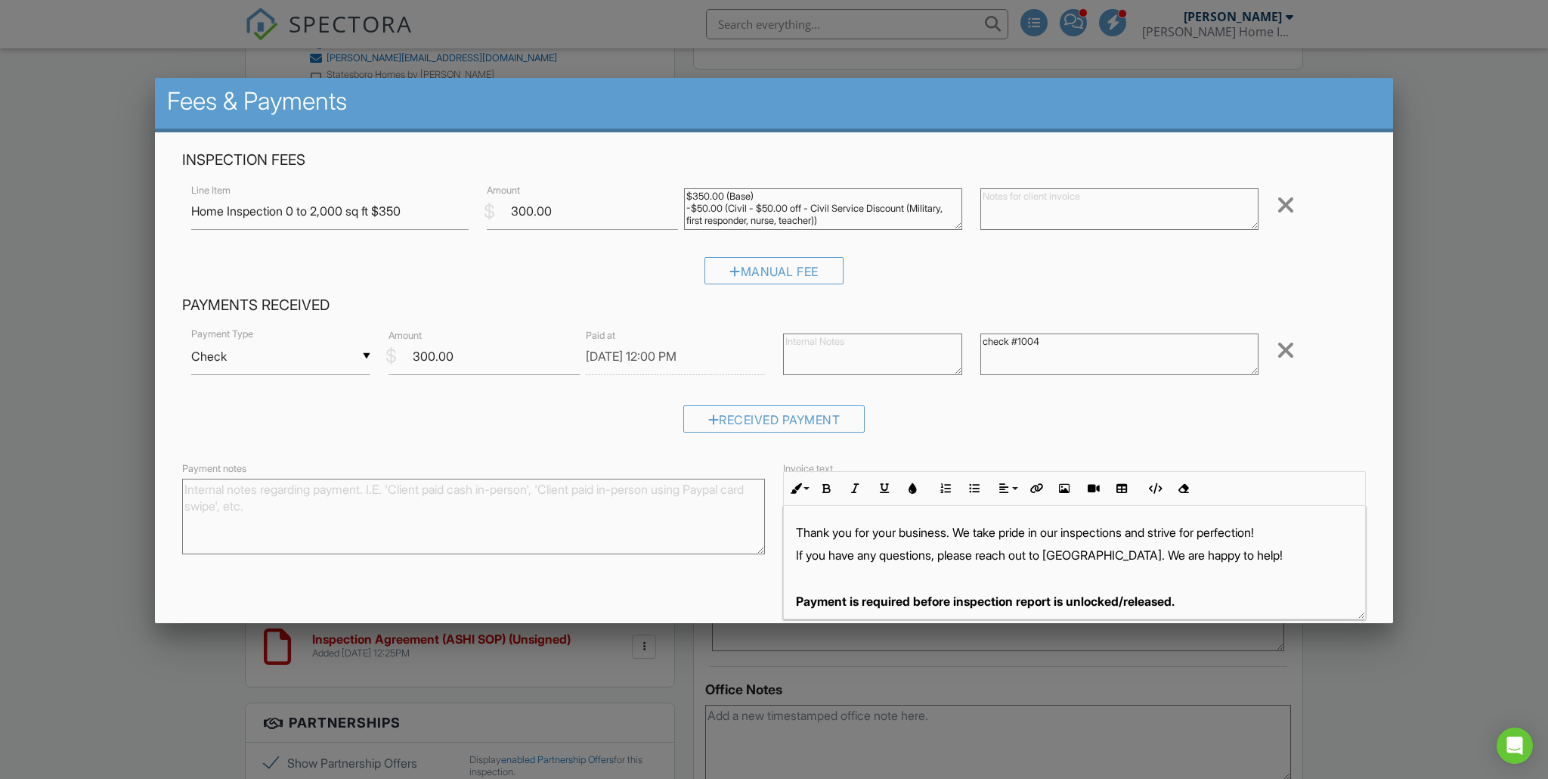
paste textarea "check #1004"
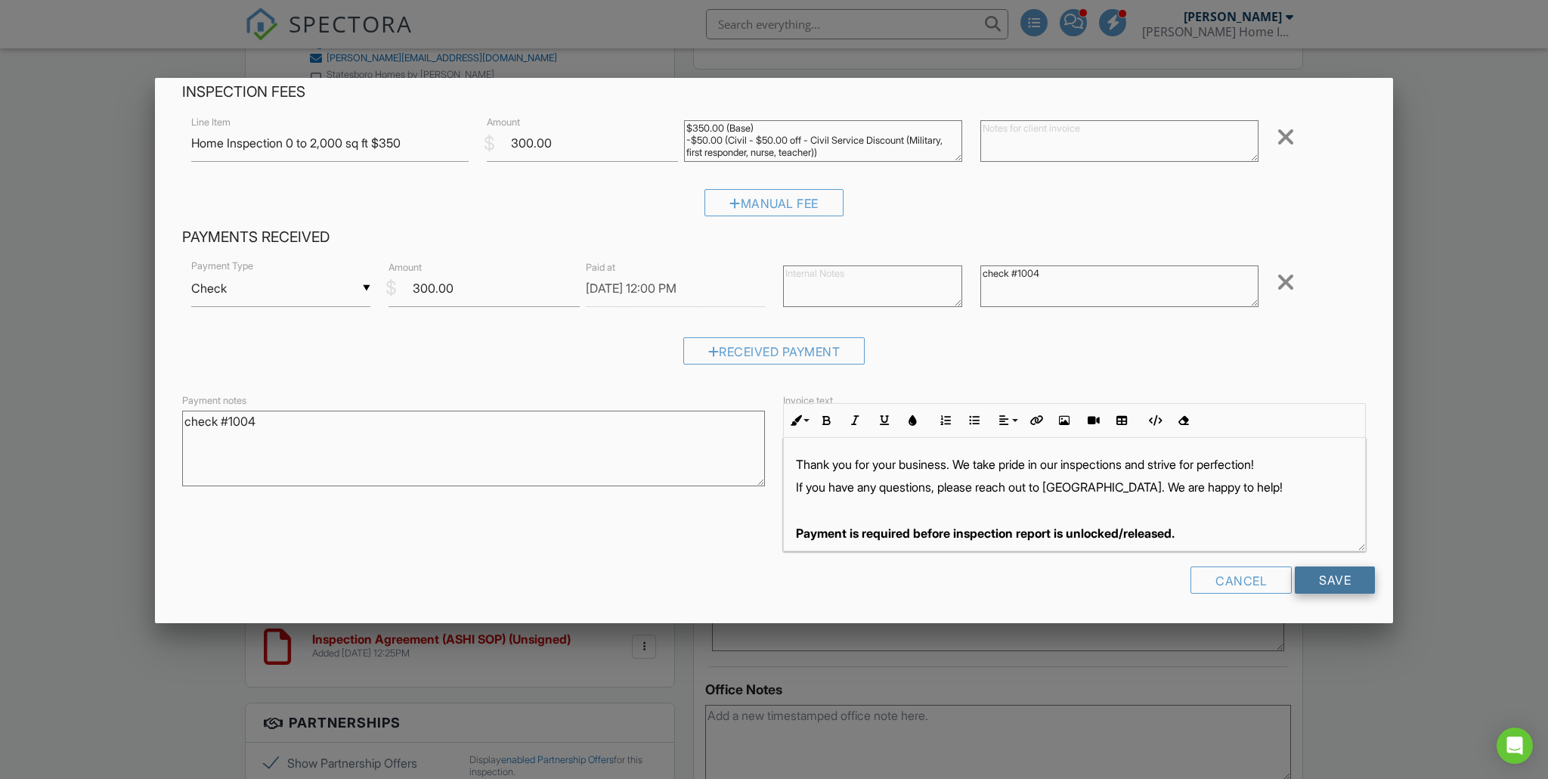
type textarea "check #1004"
click at [1351, 576] on input "Save" at bounding box center [1335, 579] width 80 height 27
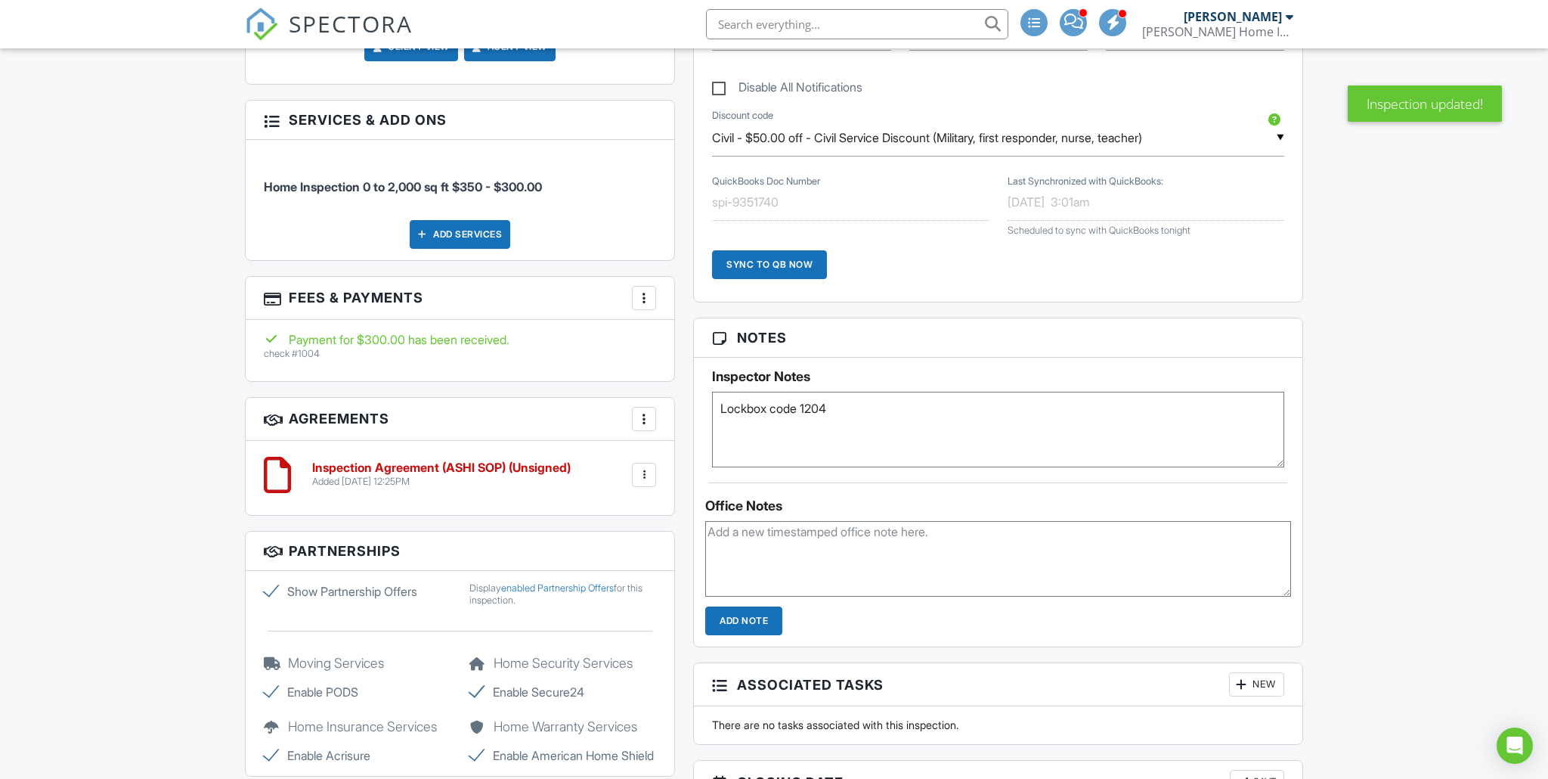
paste textarea "check #1004"
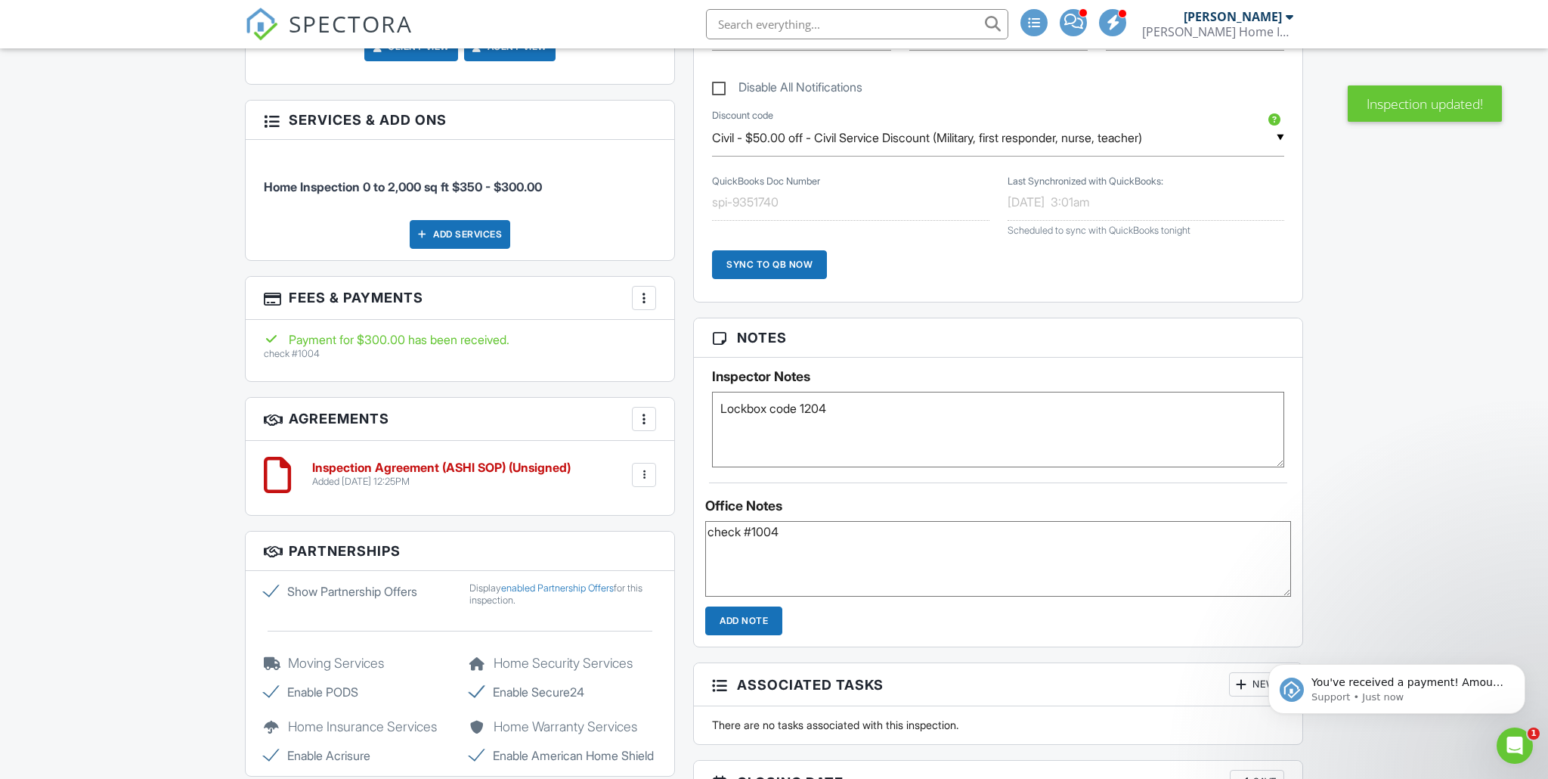
type textarea "check #1004"
click at [761, 624] on input "Add Note" at bounding box center [743, 620] width 77 height 29
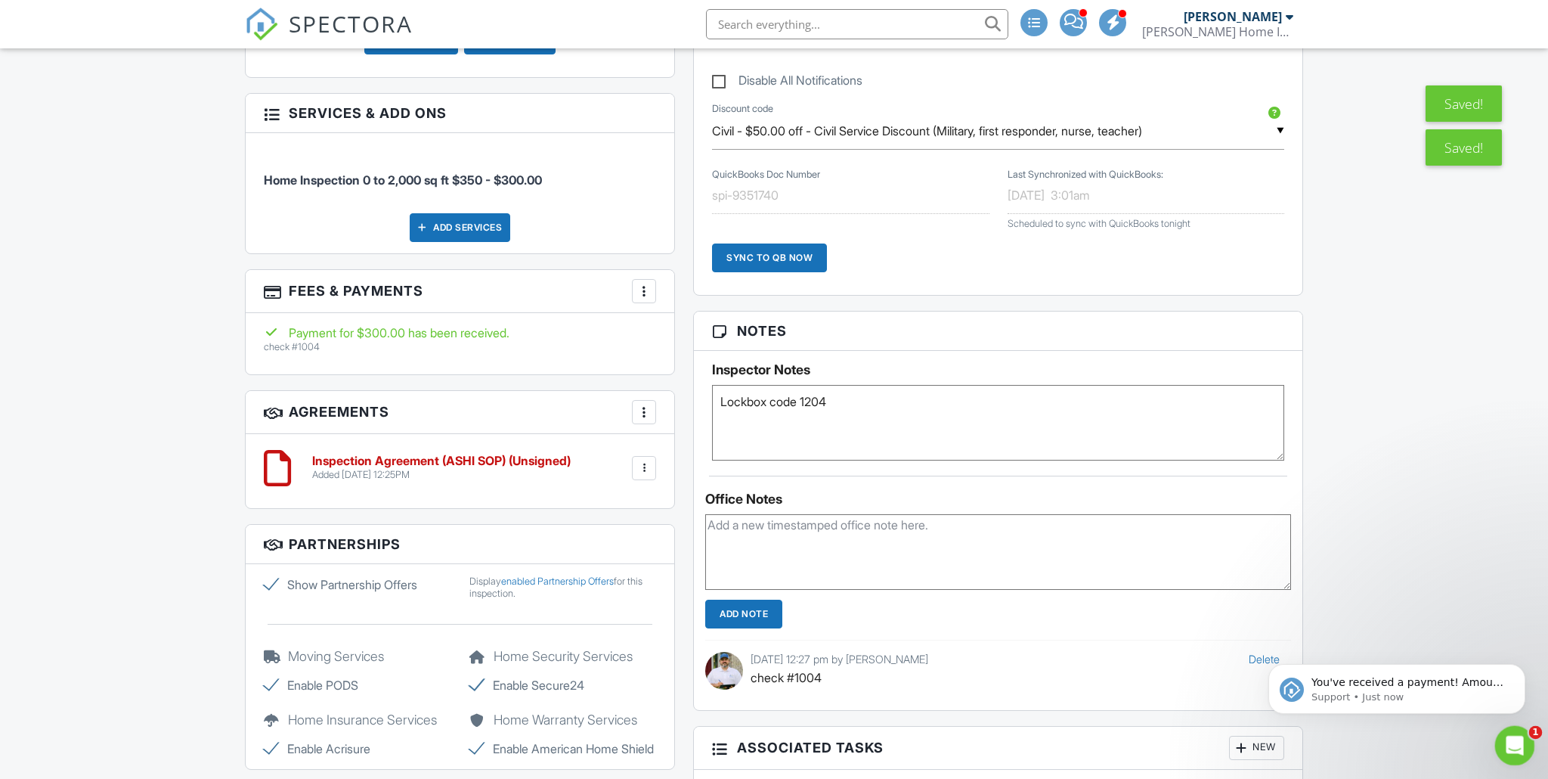
scroll to position [962, 0]
click at [1514, 739] on icon "Open Intercom Messenger" at bounding box center [1513, 743] width 25 height 25
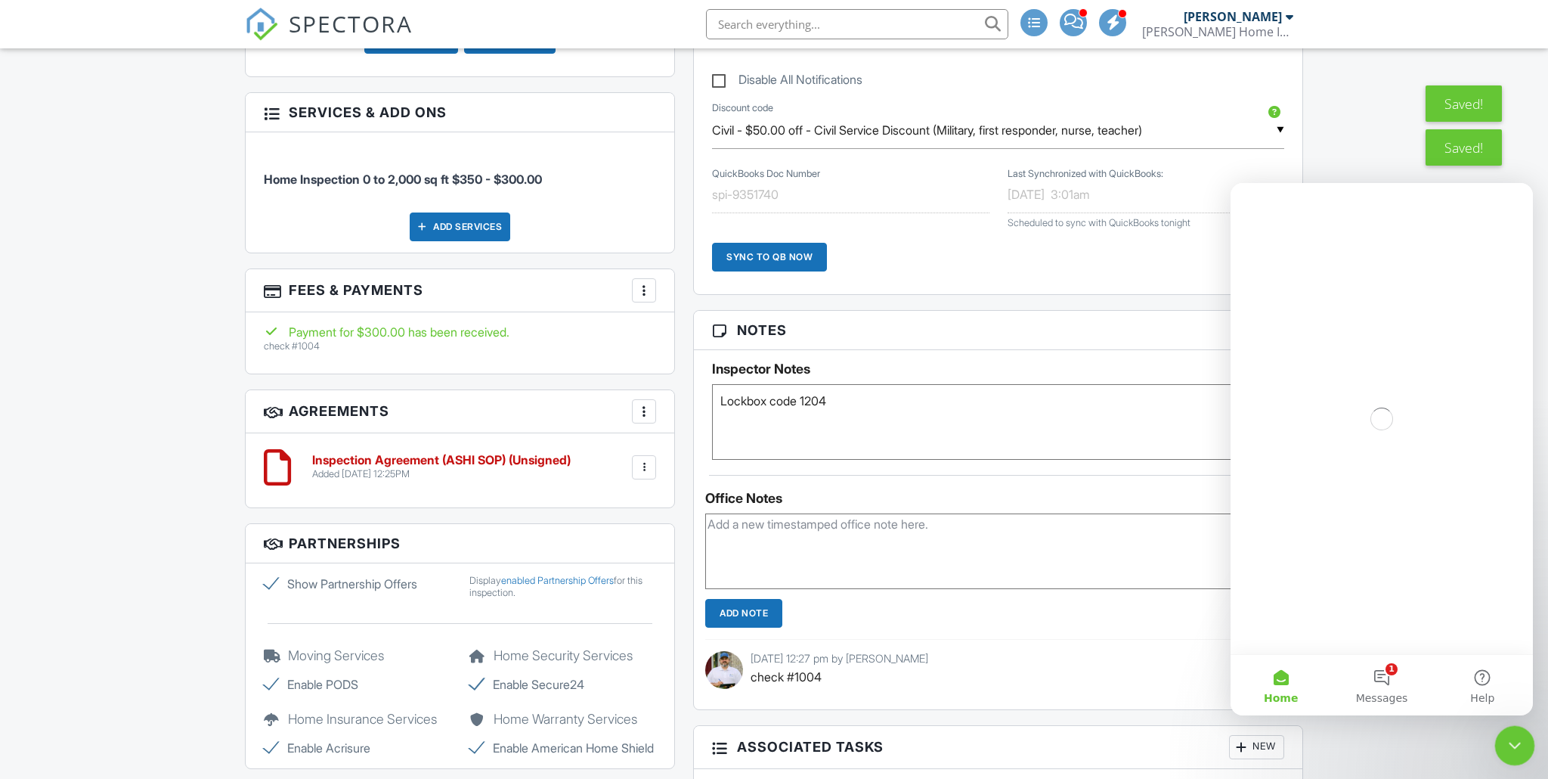
scroll to position [0, 0]
click at [1397, 687] on button "1 Messages" at bounding box center [1381, 685] width 101 height 60
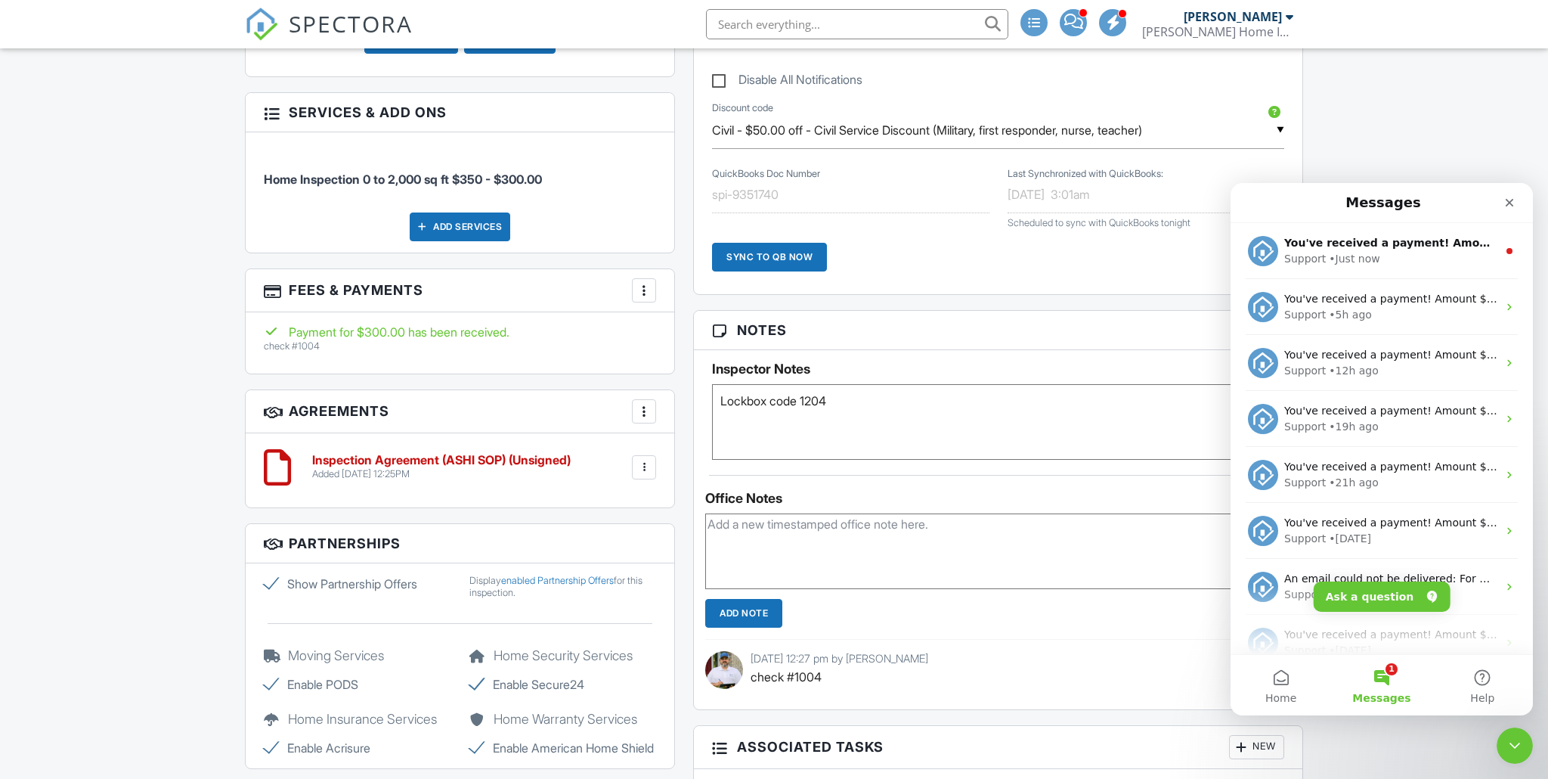
scroll to position [963, 0]
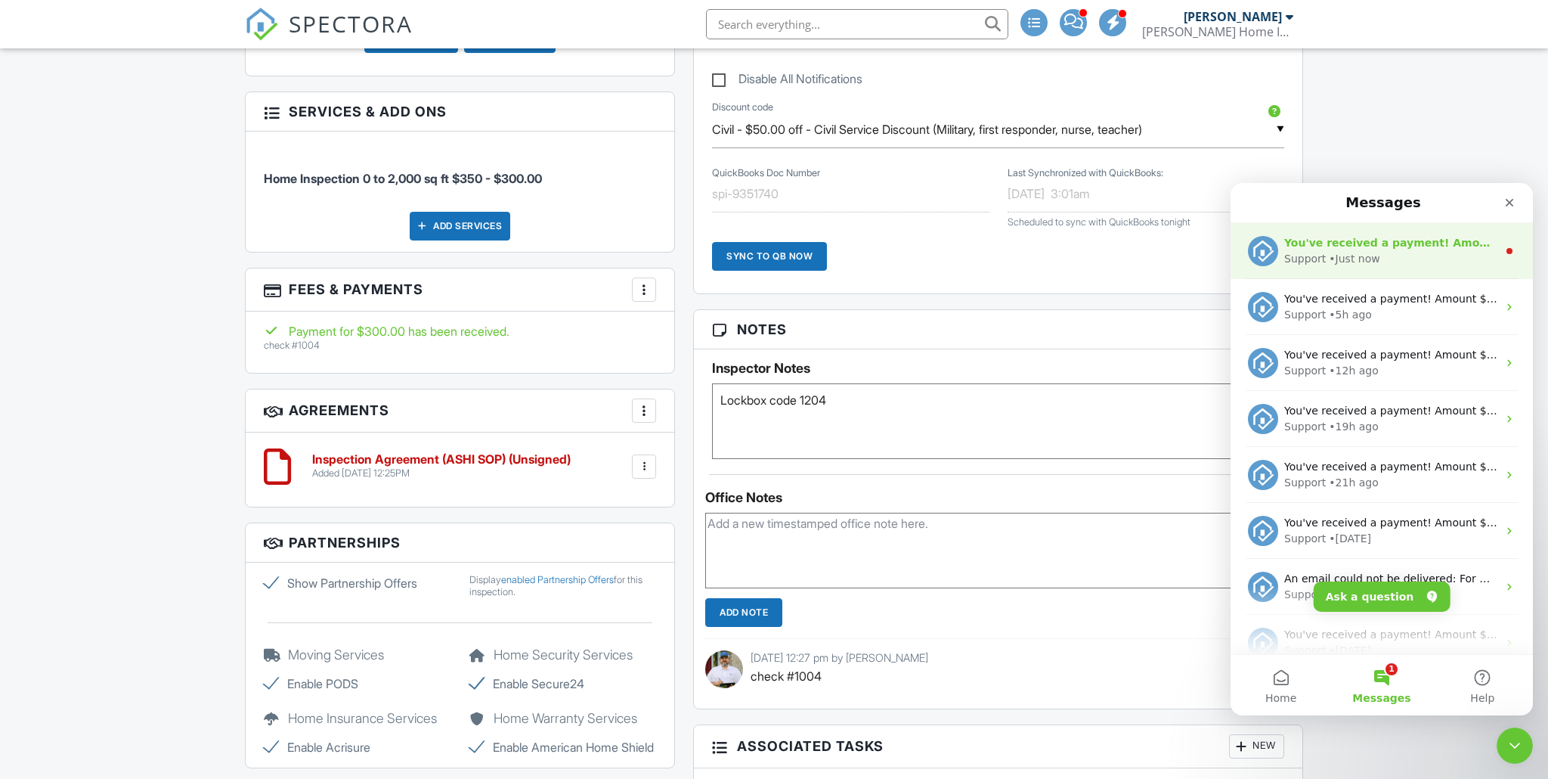
click at [1381, 257] on div "Support • Just now" at bounding box center [1391, 259] width 213 height 16
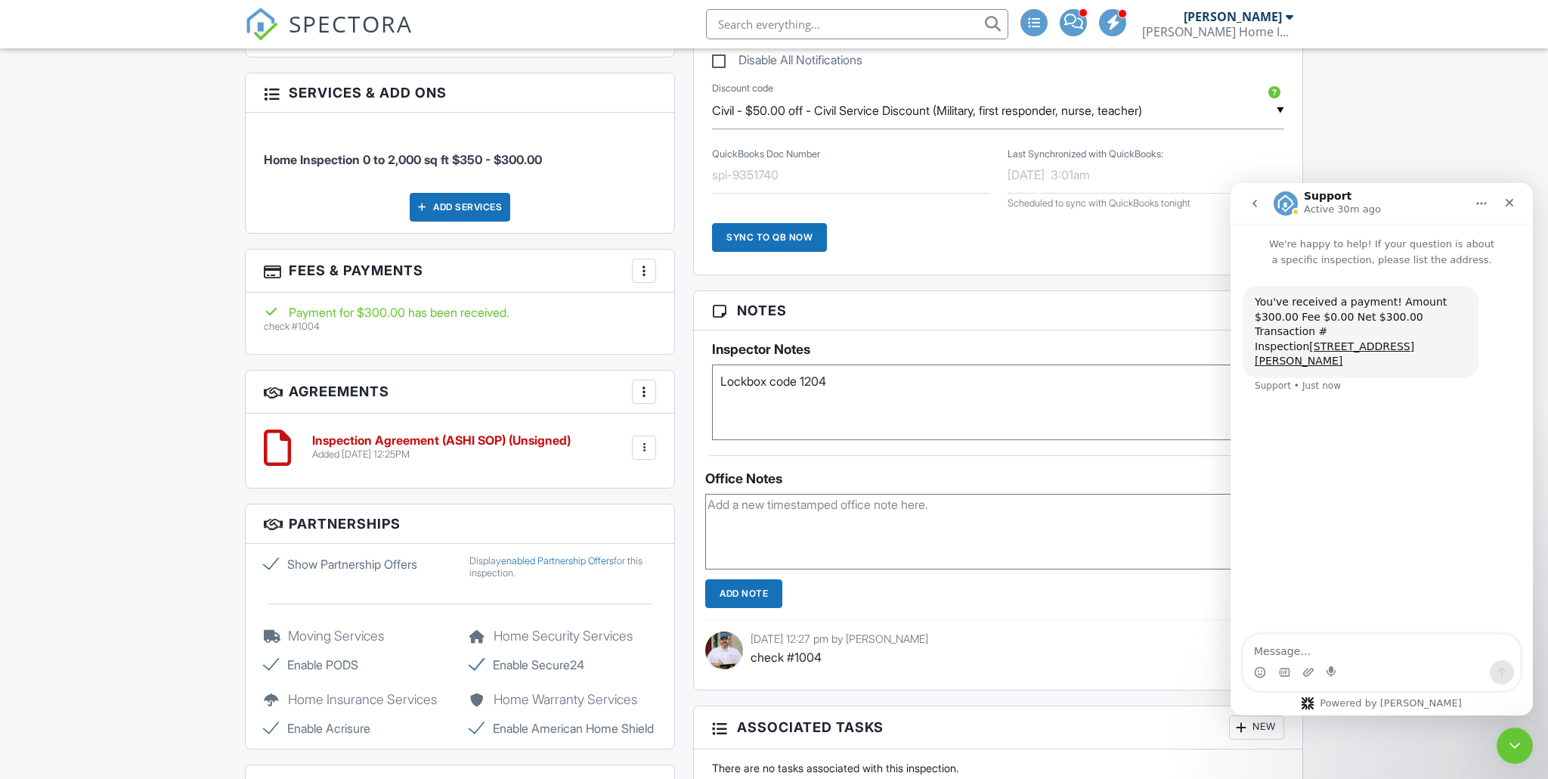
scroll to position [984, 0]
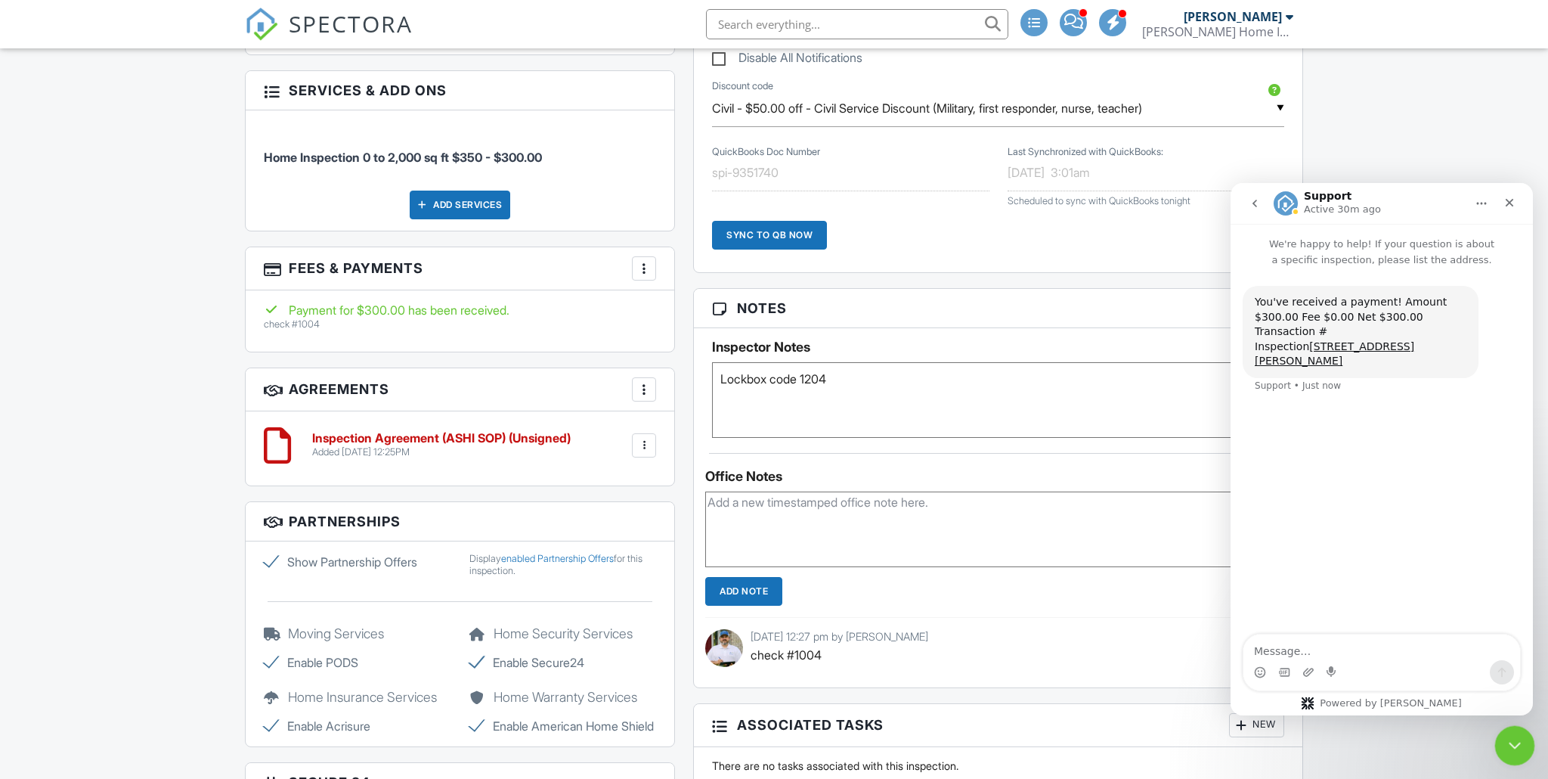
click at [1517, 745] on icon "Close Intercom Messenger" at bounding box center [1513, 743] width 18 height 18
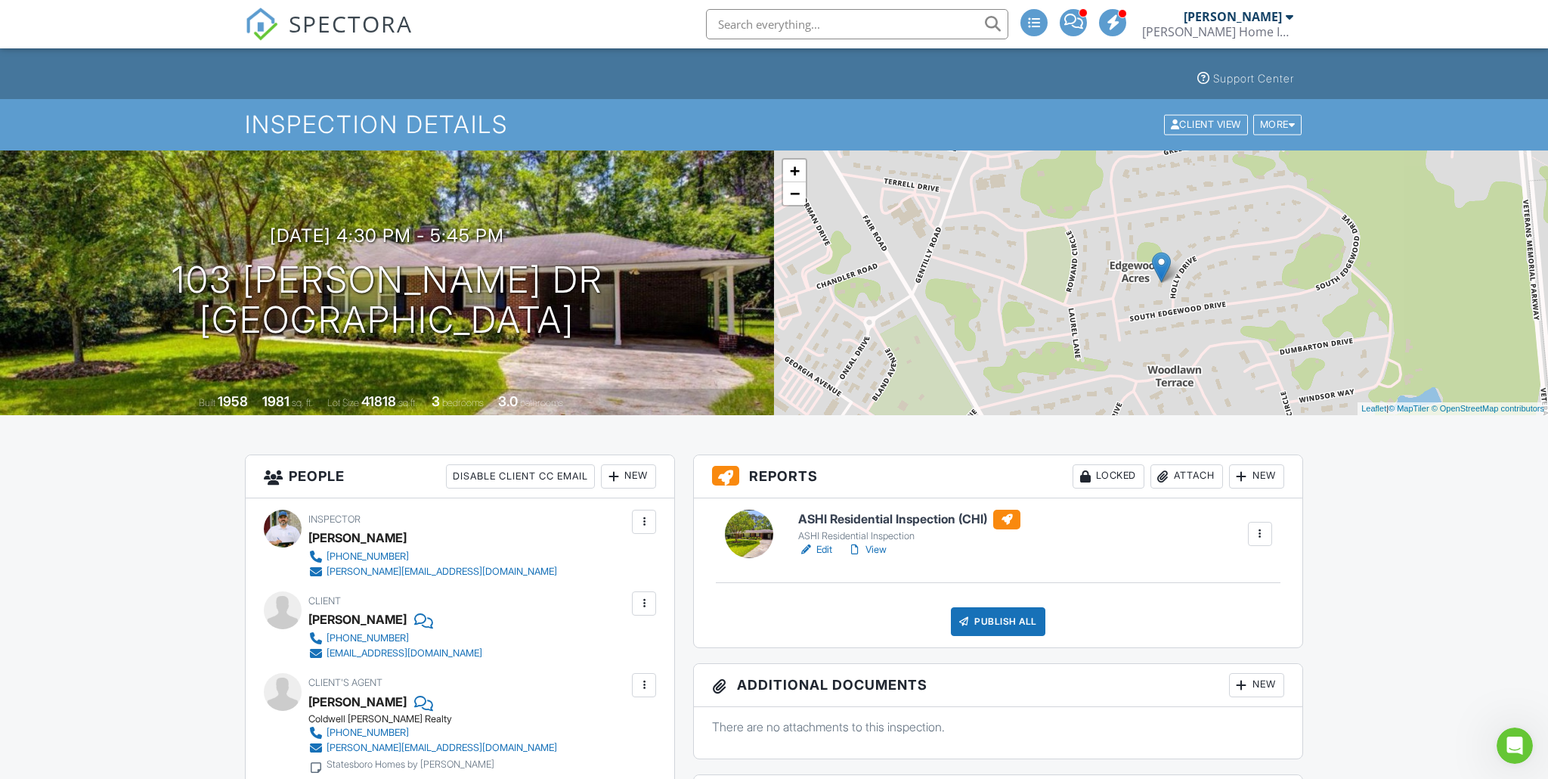
scroll to position [0, 0]
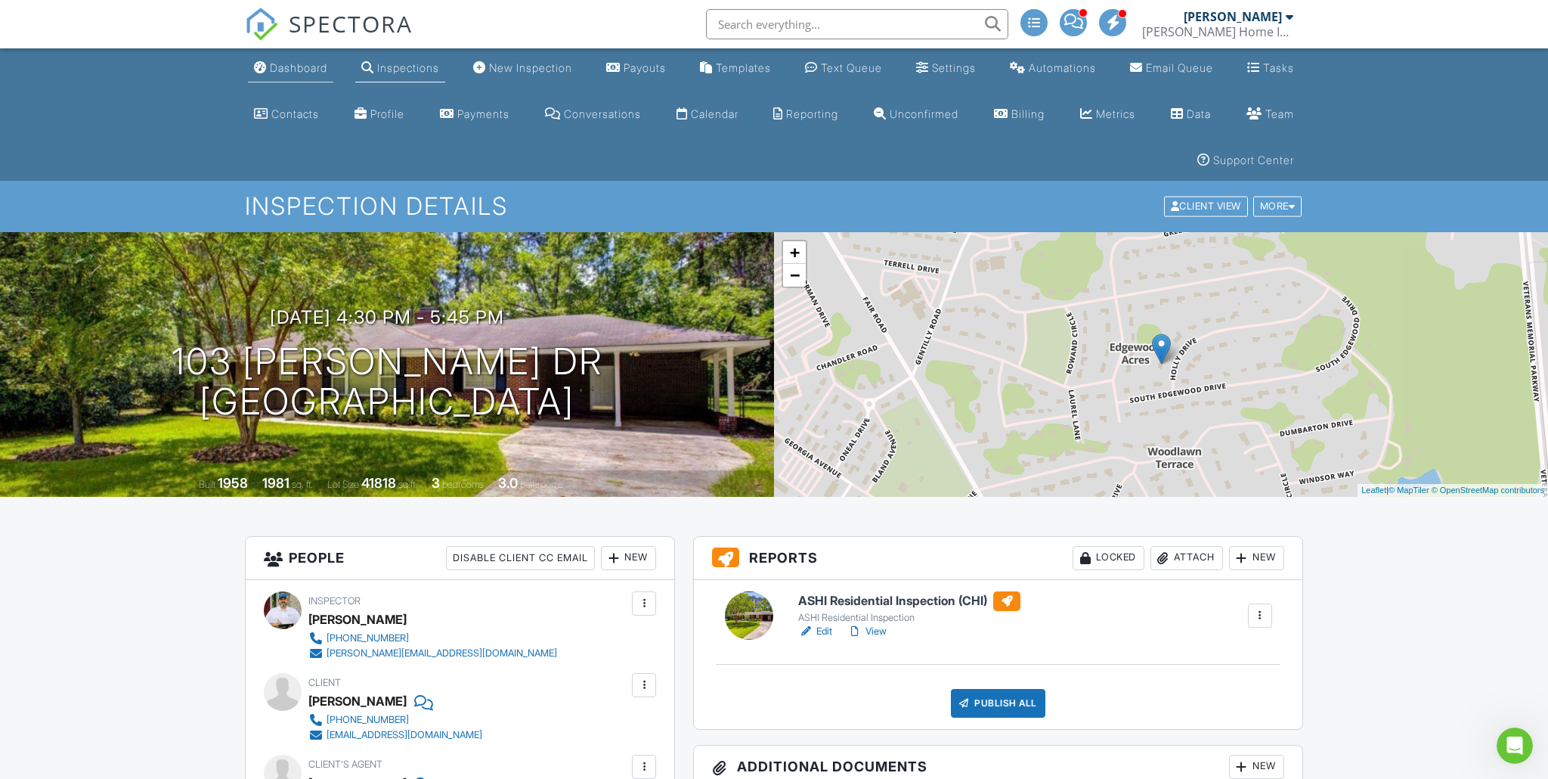
click at [286, 67] on div "Dashboard" at bounding box center [298, 67] width 57 height 13
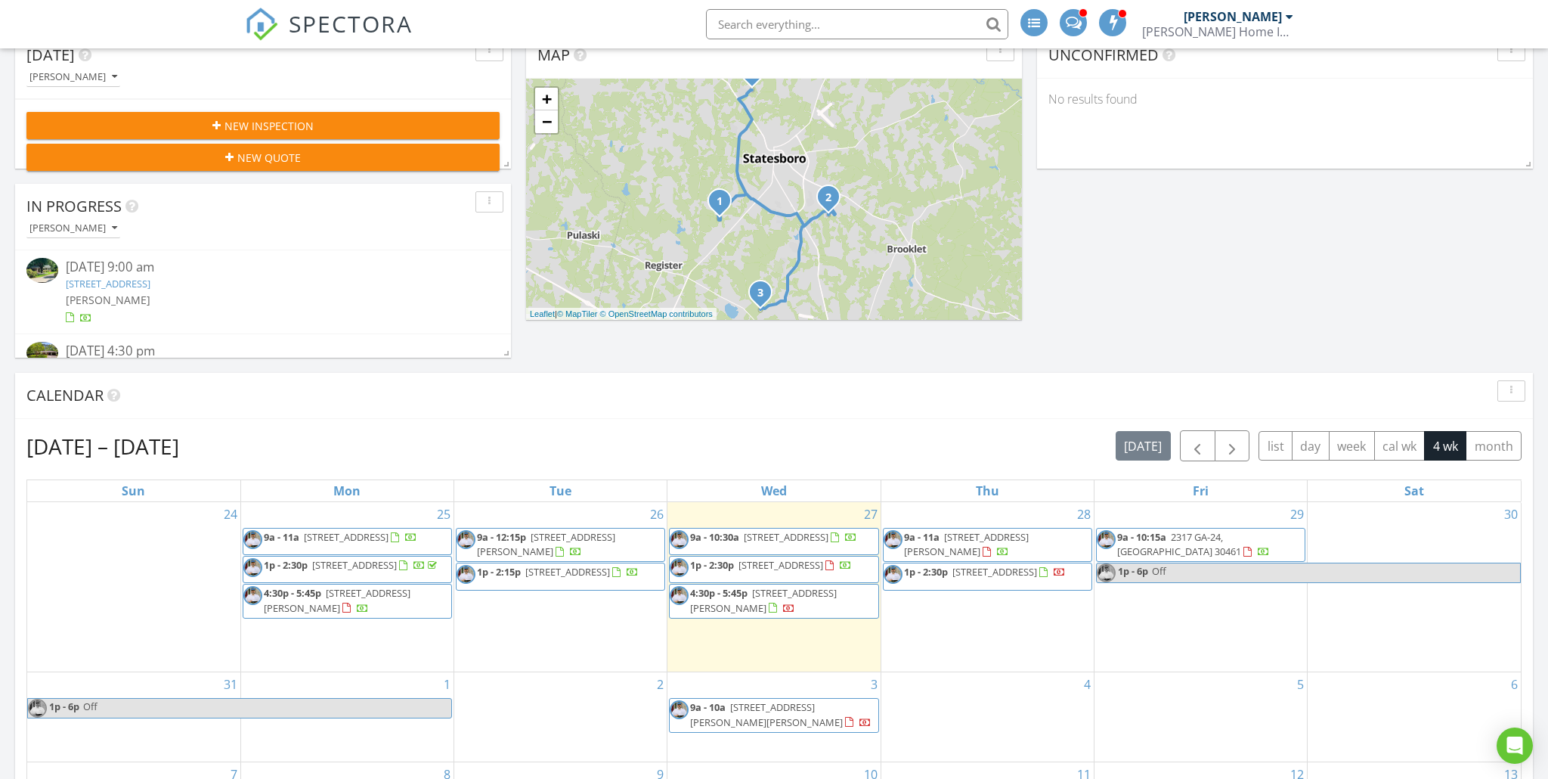
scroll to position [309, 0]
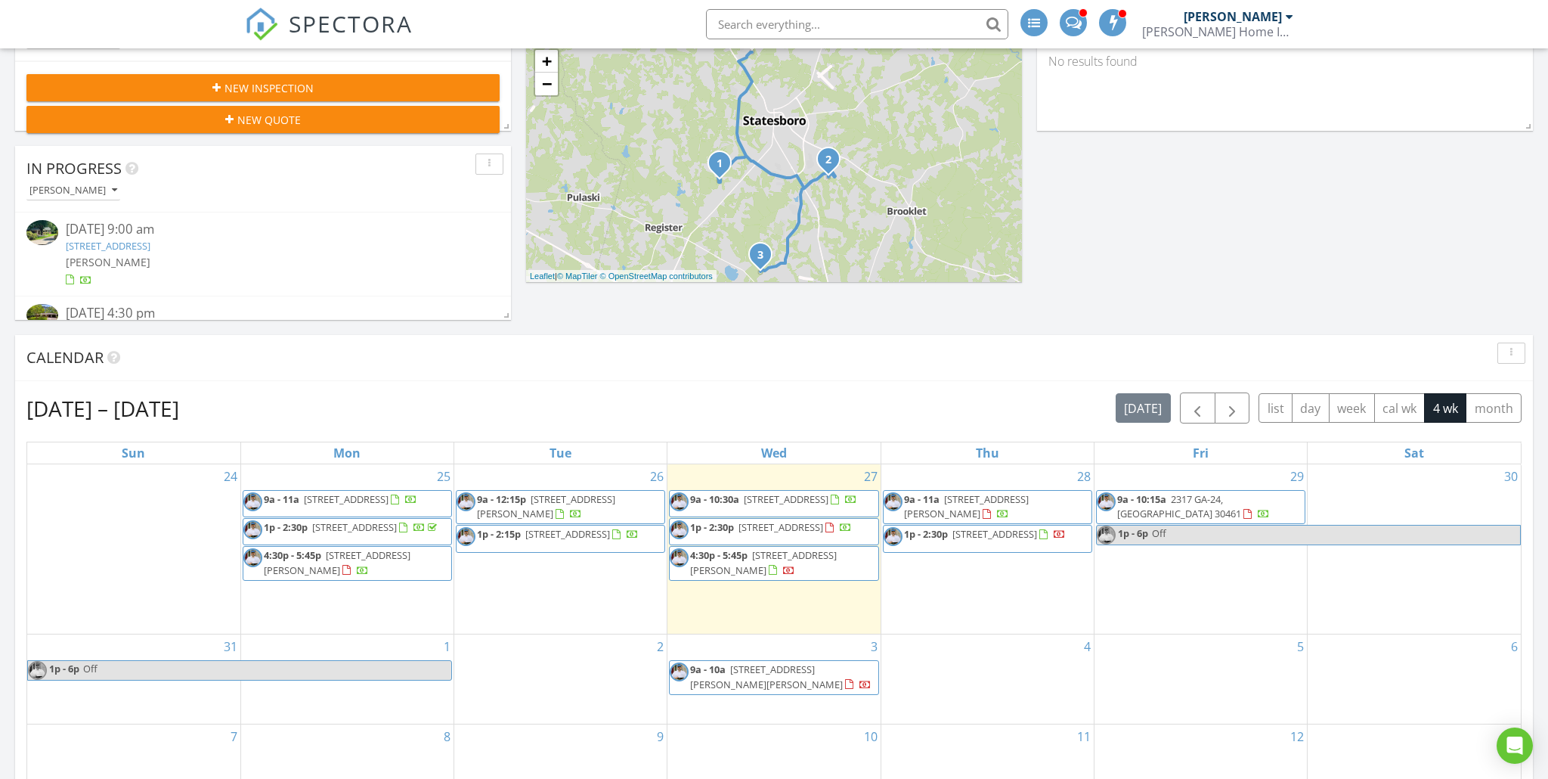
click at [1274, 24] on div "[PERSON_NAME] Home Inspections, LLC" at bounding box center [1217, 31] width 151 height 15
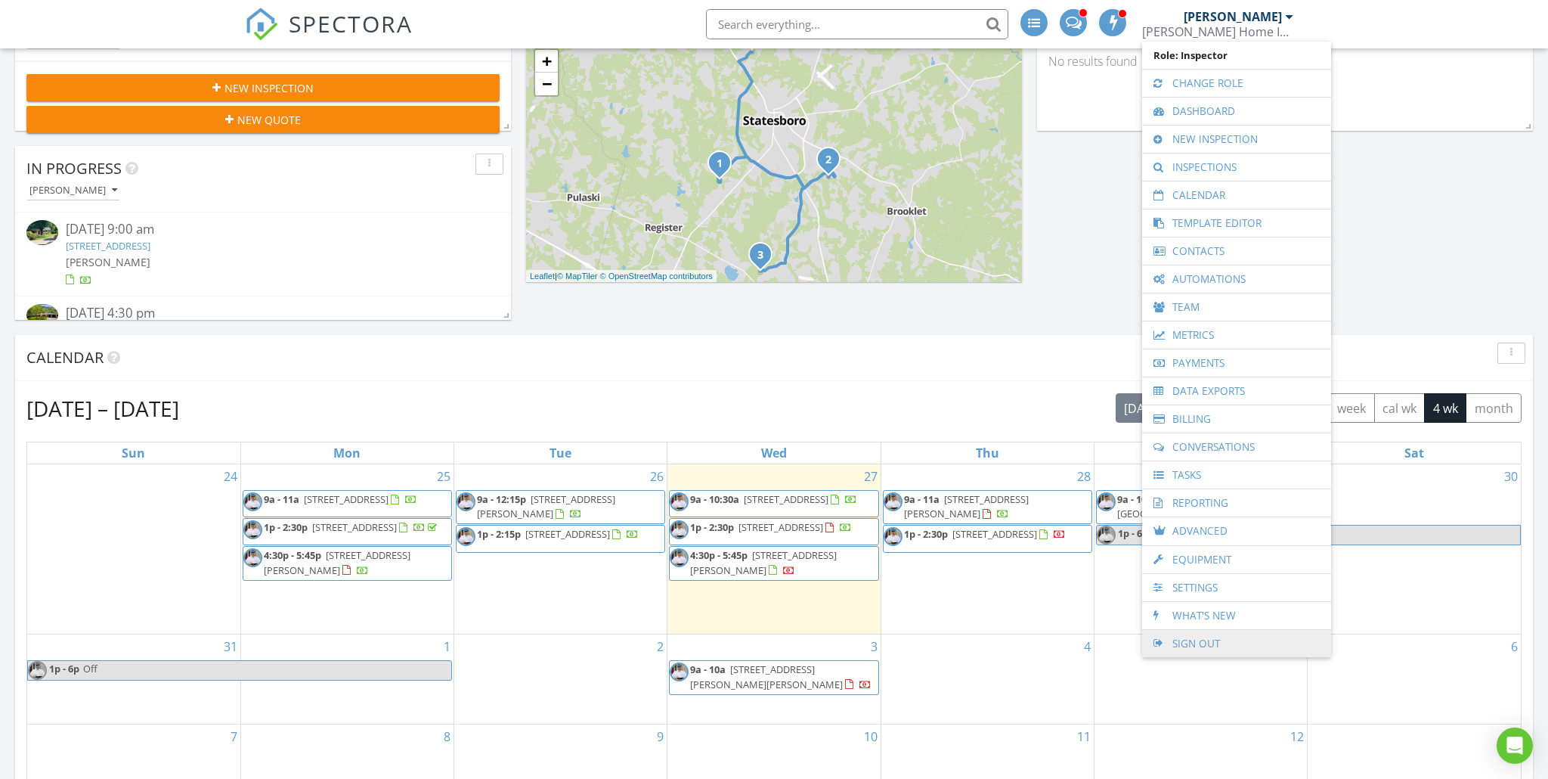
click at [1238, 646] on link "Sign Out" at bounding box center [1237, 643] width 174 height 27
